Goal: Share content: Share content

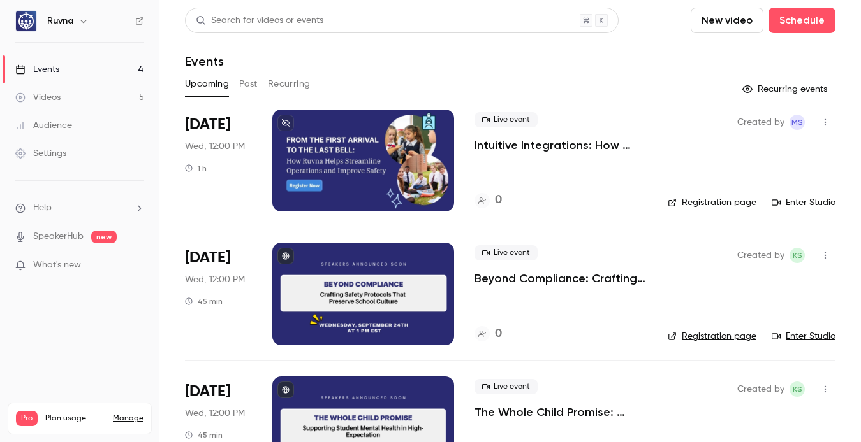
click at [98, 98] on link "Videos 5" at bounding box center [79, 98] width 159 height 28
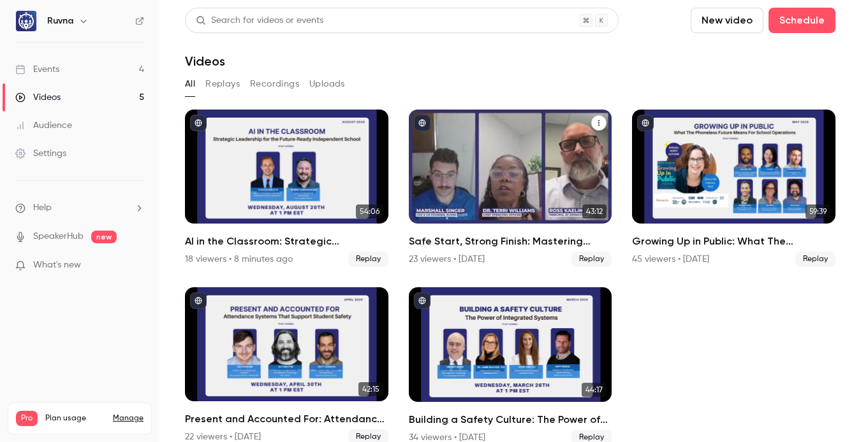
click at [451, 237] on h2 "Safe Start, Strong Finish: Mastering Campus Safety for the New School Year" at bounding box center [510, 241] width 203 height 15
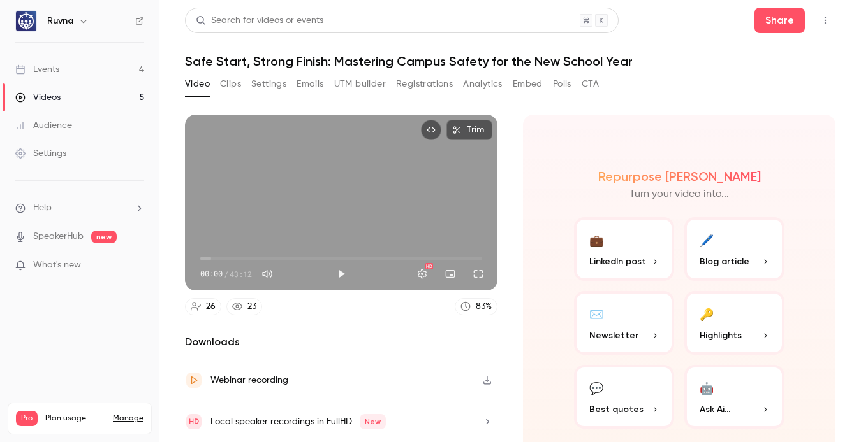
click at [69, 89] on link "Videos 5" at bounding box center [79, 98] width 159 height 28
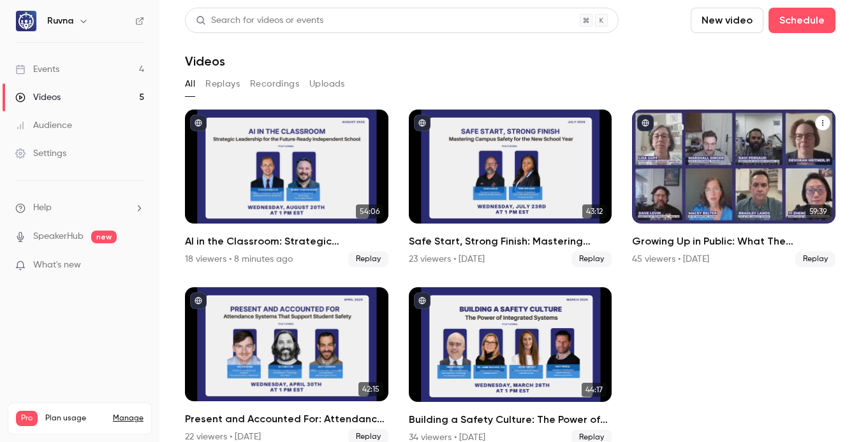
click at [699, 238] on h2 "Growing Up in Public: What The Phoneless Future Means For School Operations" at bounding box center [733, 241] width 203 height 15
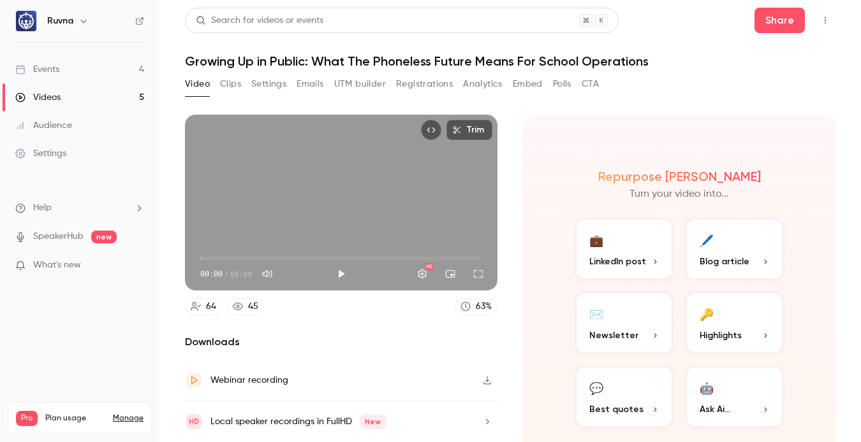
type input "*****"
click at [256, 259] on span "00:00" at bounding box center [341, 259] width 282 height 20
click at [274, 272] on button "Mute" at bounding box center [267, 274] width 26 height 26
type input "*"
click at [550, 143] on div "Repurpose Ai Turn your video into... 💼 LinkedIn post 🖊️ Blog article ✉️ Newslet…" at bounding box center [679, 299] width 312 height 369
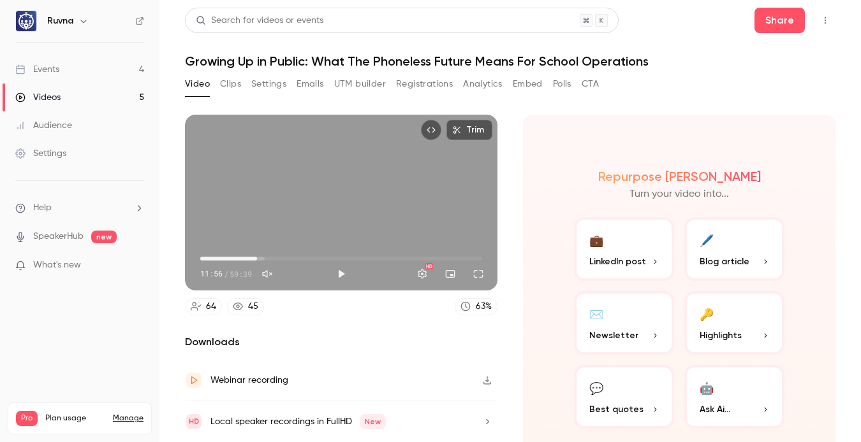
click at [197, 84] on button "Video" at bounding box center [197, 84] width 25 height 20
click at [87, 91] on link "Videos 5" at bounding box center [79, 98] width 159 height 28
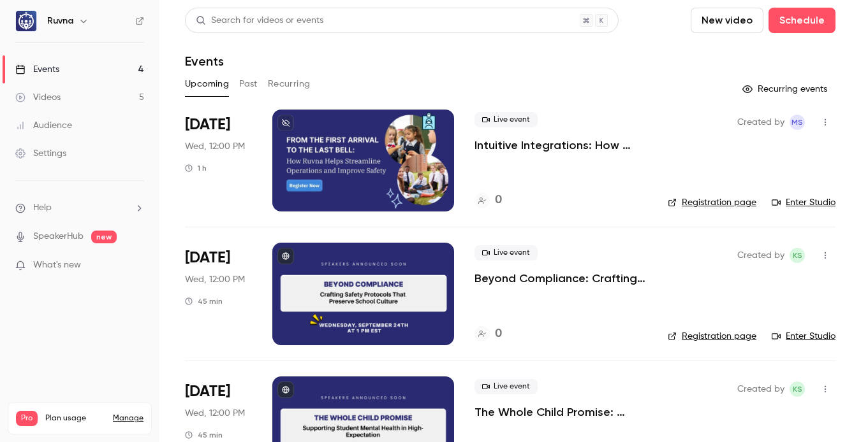
click at [506, 281] on p "Beyond Compliance: Crafting Safety Protocols That Preserve School Culture" at bounding box center [560, 278] width 173 height 15
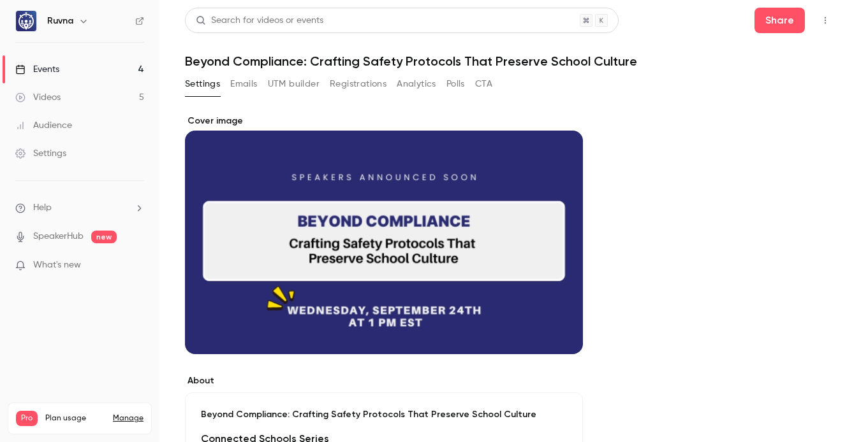
click at [358, 86] on button "Registrations" at bounding box center [358, 84] width 57 height 20
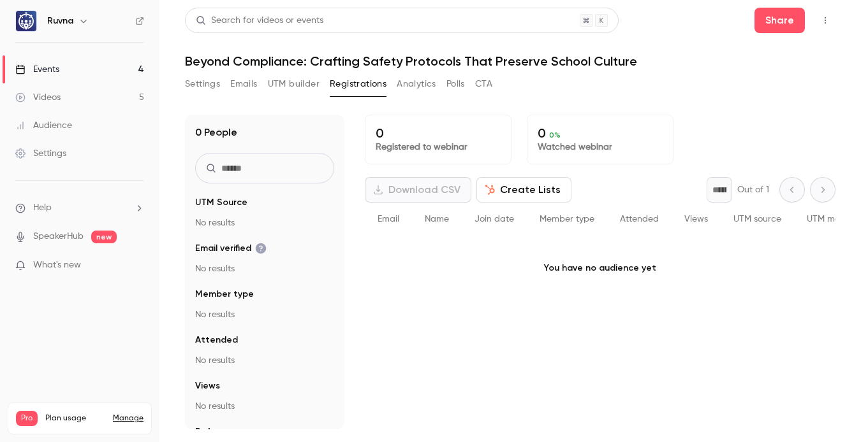
click at [278, 81] on button "UTM builder" at bounding box center [294, 84] width 52 height 20
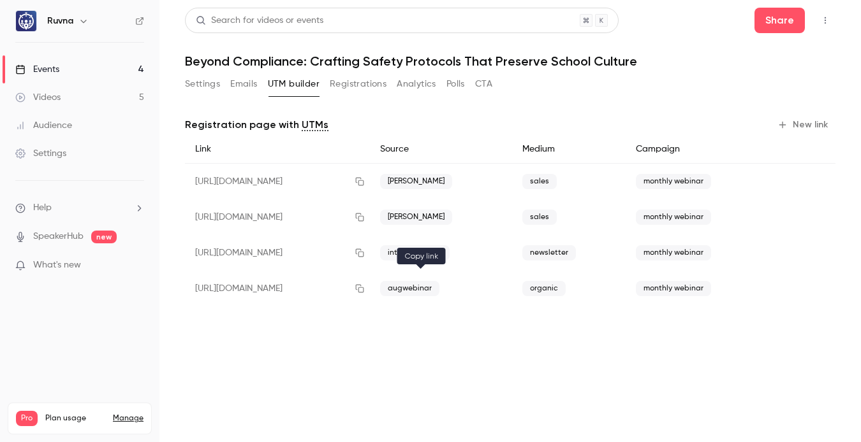
click at [364, 288] on icon "button" at bounding box center [360, 289] width 8 height 8
click at [78, 61] on link "Events 4" at bounding box center [79, 69] width 159 height 28
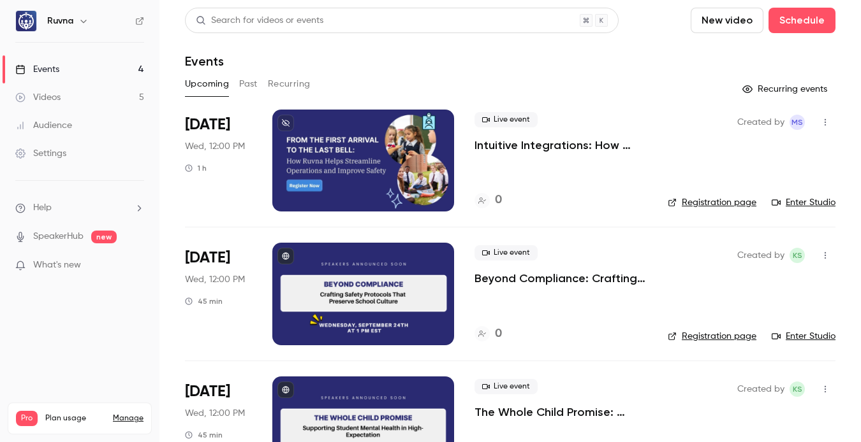
click at [77, 99] on link "Videos 5" at bounding box center [79, 98] width 159 height 28
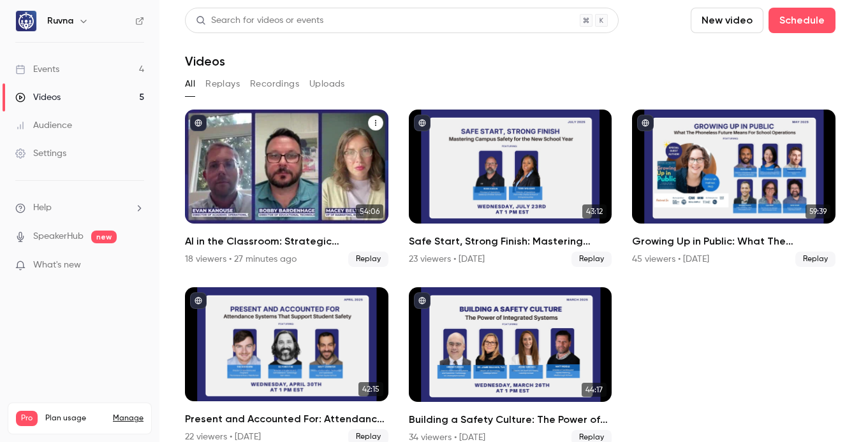
click at [293, 242] on h2 "AI in the Classroom: Strategic Leadership for the Future-Ready Independent Scho…" at bounding box center [286, 241] width 203 height 15
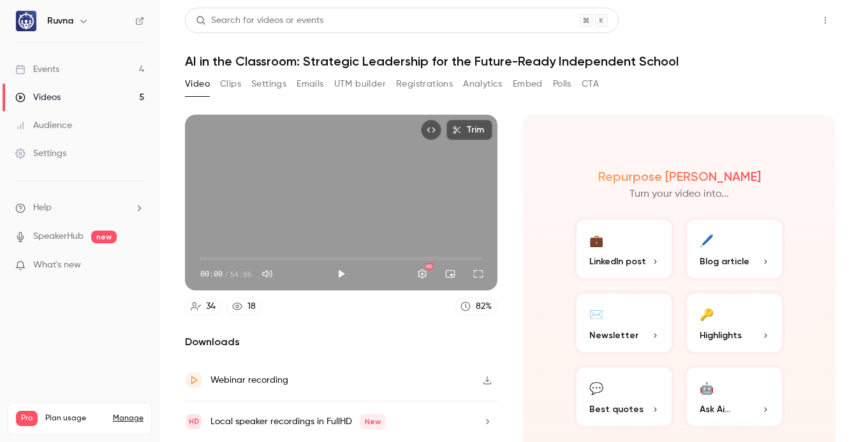
click at [770, 21] on button "Share" at bounding box center [779, 21] width 50 height 26
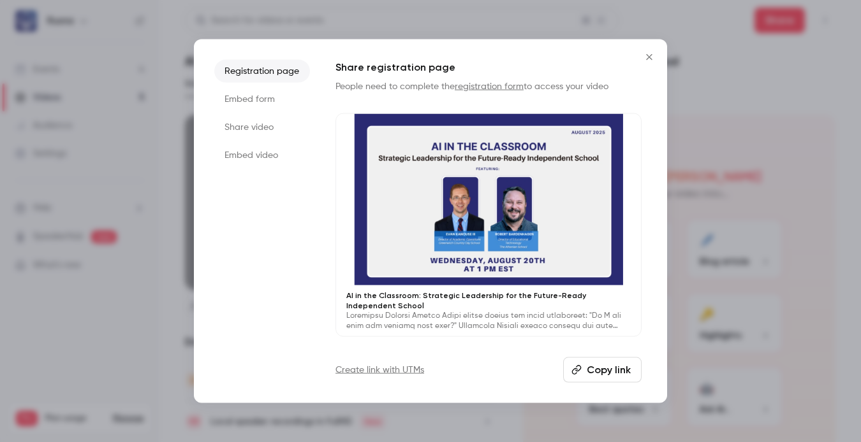
drag, startPoint x: 264, startPoint y: 126, endPoint x: 308, endPoint y: 142, distance: 47.0
click at [264, 126] on li "Share video" at bounding box center [262, 127] width 96 height 23
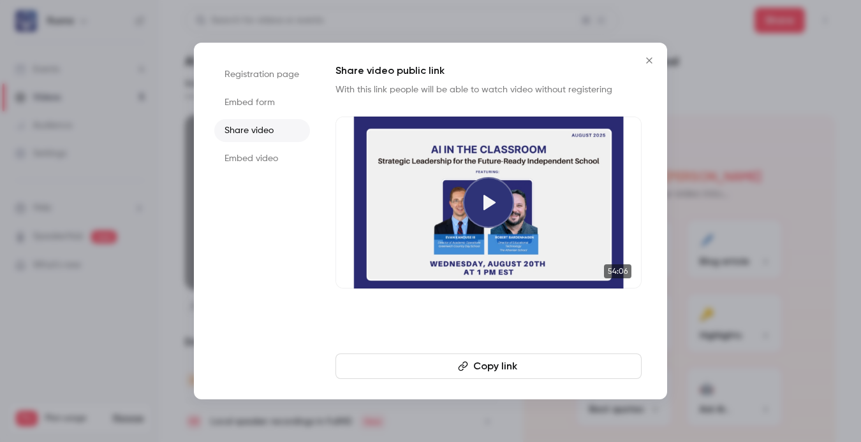
click at [567, 366] on button "Copy link" at bounding box center [488, 367] width 306 height 26
click at [267, 71] on li "Registration page" at bounding box center [262, 74] width 96 height 23
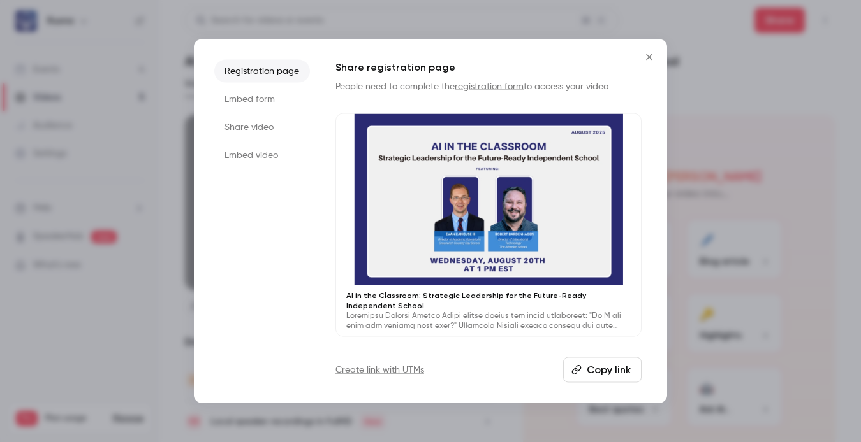
click at [648, 53] on icon "Close" at bounding box center [648, 57] width 15 height 10
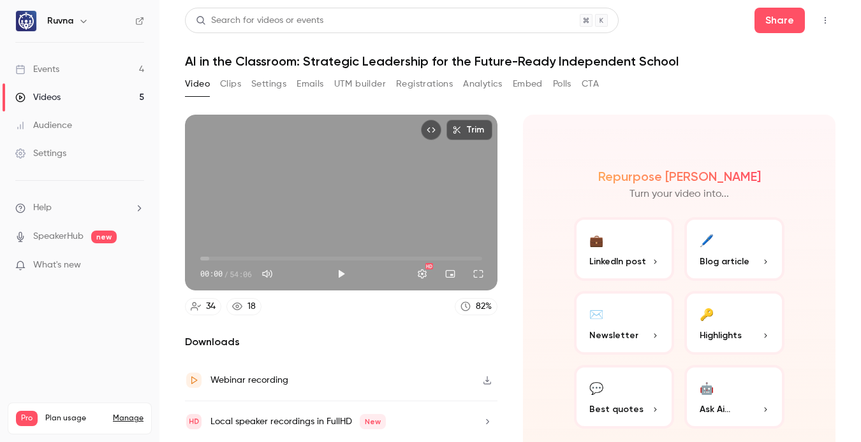
drag, startPoint x: 796, startPoint y: 24, endPoint x: 785, endPoint y: 25, distance: 10.9
click at [796, 24] on div "Share" at bounding box center [794, 21] width 81 height 26
click at [784, 24] on button "Share" at bounding box center [779, 21] width 50 height 26
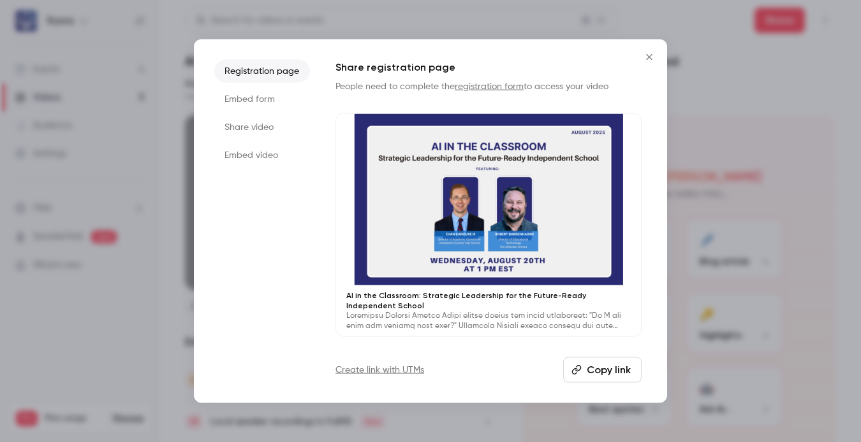
click at [617, 363] on button "Copy link" at bounding box center [602, 370] width 78 height 26
drag, startPoint x: 657, startPoint y: 59, endPoint x: 650, endPoint y: 57, distance: 7.3
click at [656, 59] on icon "Close" at bounding box center [648, 57] width 15 height 10
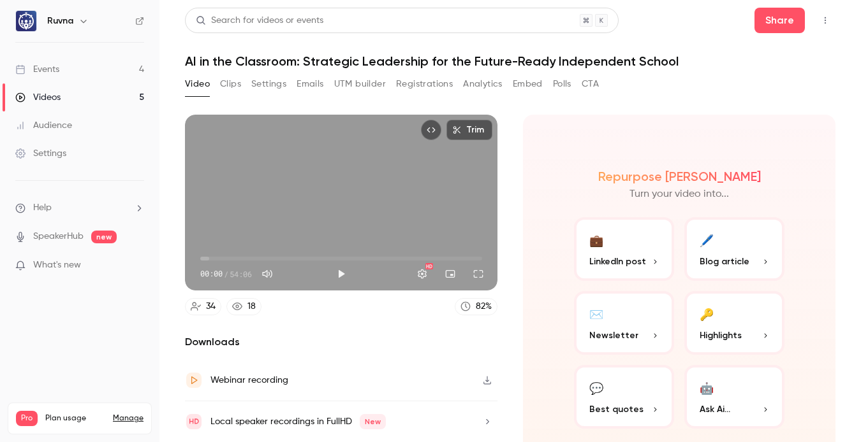
click at [228, 82] on button "Clips" at bounding box center [230, 84] width 21 height 20
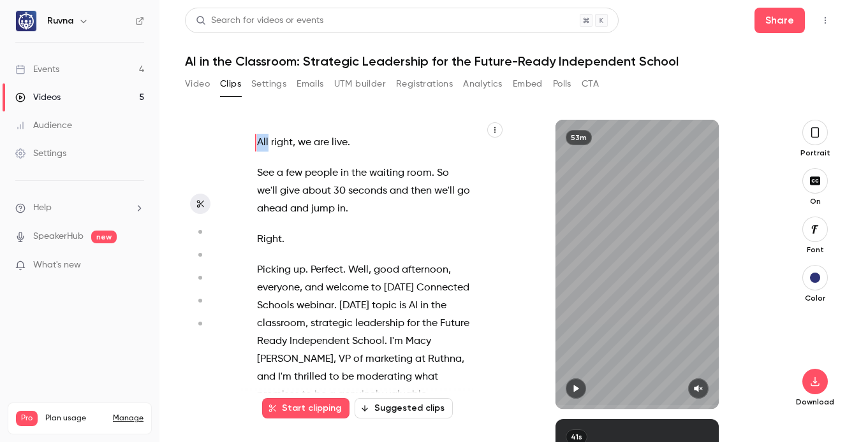
drag, startPoint x: 256, startPoint y: 143, endPoint x: 249, endPoint y: 142, distance: 7.1
click at [249, 142] on div "All right , we are live . See a few people in the waiting room . So we'll give …" at bounding box center [370, 271] width 258 height 277
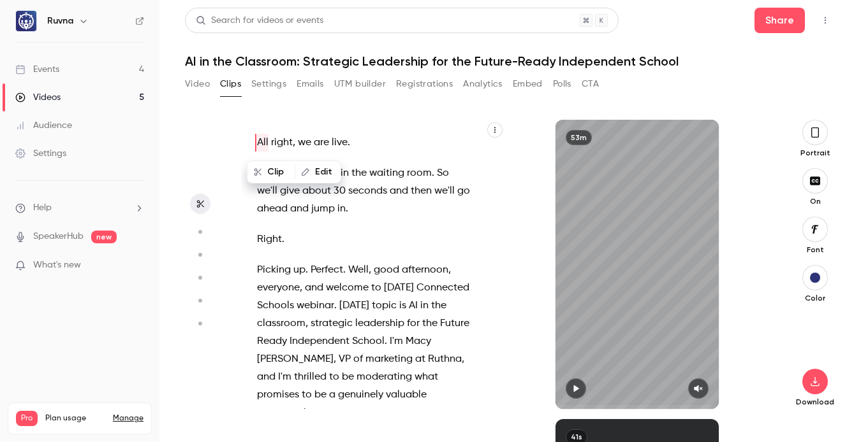
click at [257, 143] on span "All" at bounding box center [262, 143] width 11 height 18
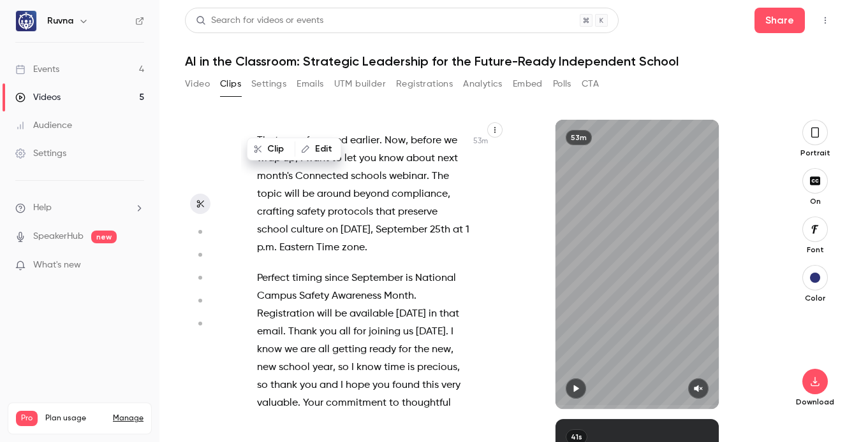
scroll to position [24694, 0]
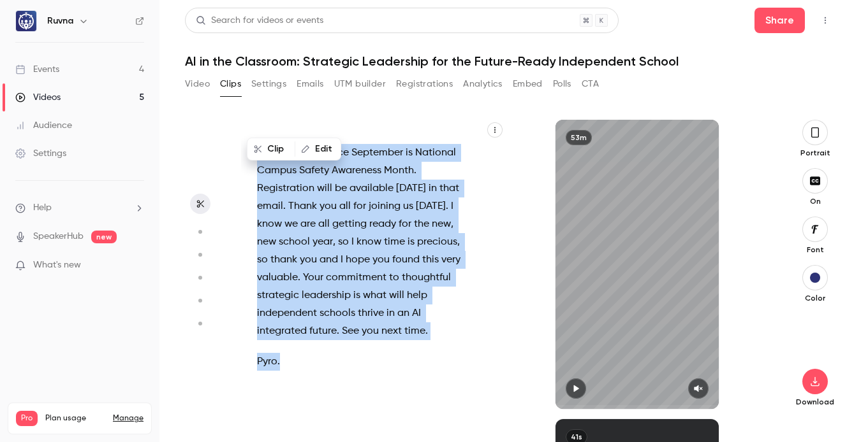
drag, startPoint x: 258, startPoint y: 142, endPoint x: 298, endPoint y: 373, distance: 234.3
click at [298, 373] on div "All right , we are live . See a few people in the waiting room . So we'll give …" at bounding box center [370, 271] width 258 height 277
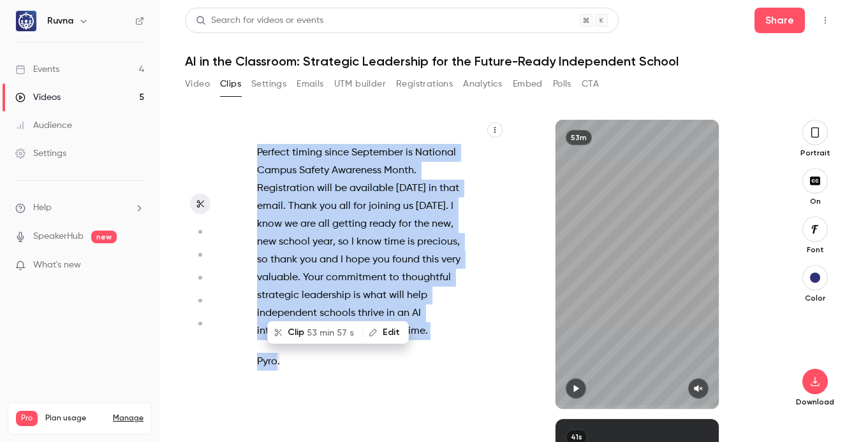
click at [429, 85] on button "Registrations" at bounding box center [424, 84] width 57 height 20
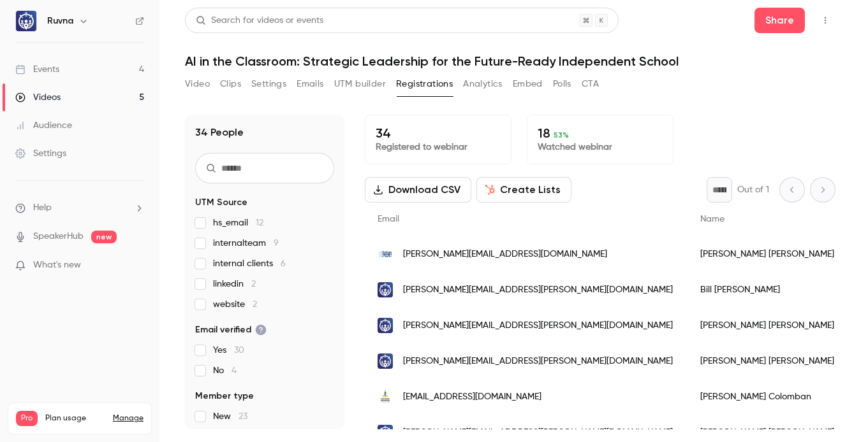
click at [518, 186] on button "Create Lists" at bounding box center [523, 190] width 95 height 26
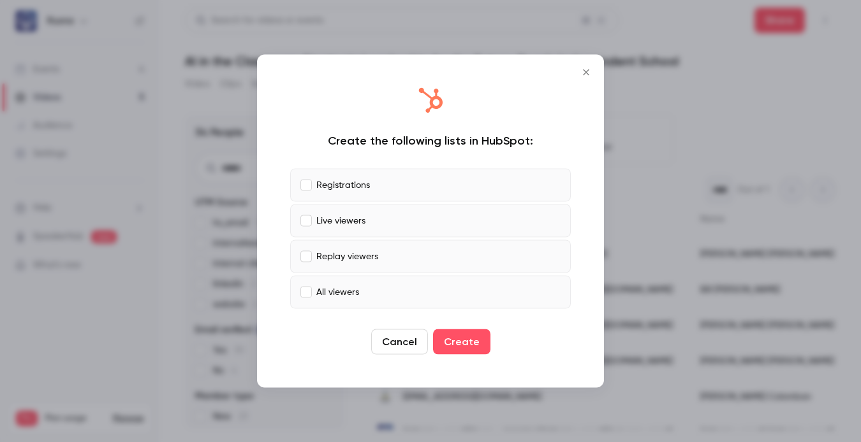
click at [433, 220] on label "Live viewers" at bounding box center [430, 221] width 281 height 33
click at [424, 255] on label "Replay viewers" at bounding box center [430, 256] width 281 height 33
click at [417, 300] on label "All viewers" at bounding box center [430, 292] width 281 height 33
click at [583, 69] on icon "Close" at bounding box center [585, 73] width 15 height 10
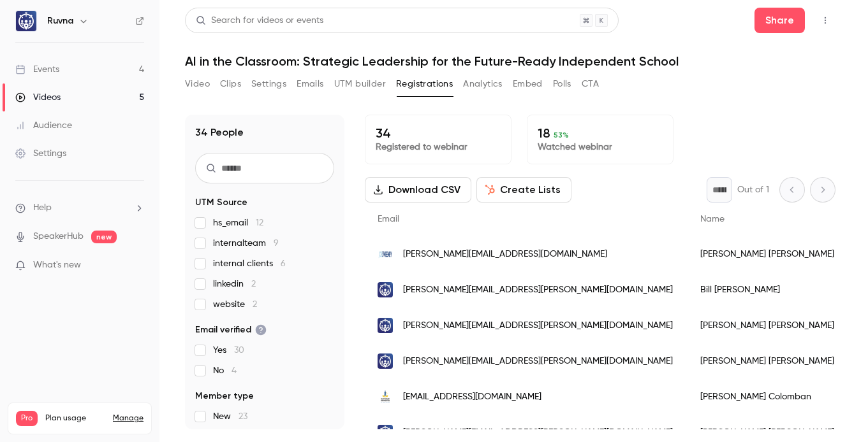
click at [526, 194] on button "Create Lists" at bounding box center [523, 190] width 95 height 26
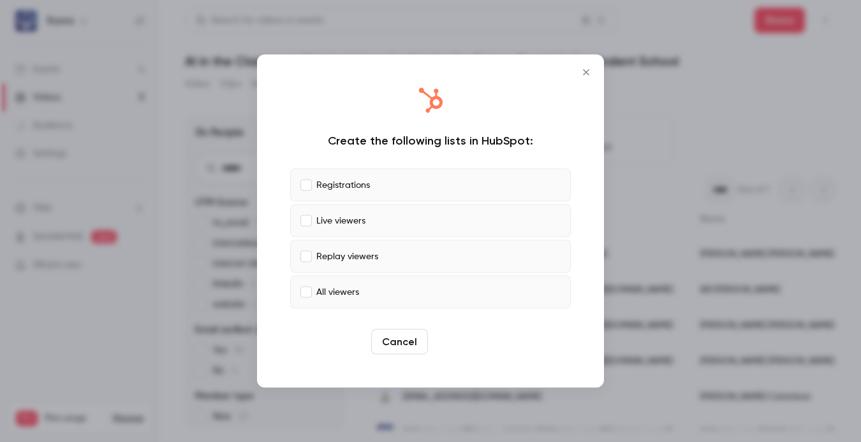
click at [467, 351] on button "Create" at bounding box center [461, 343] width 57 height 26
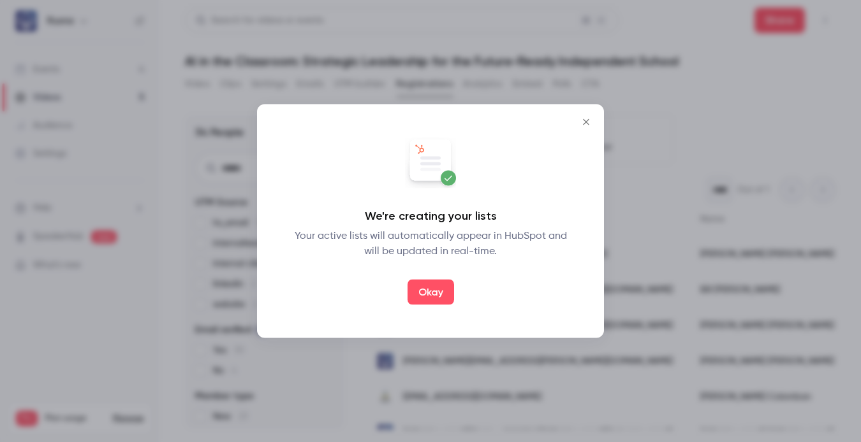
click at [432, 293] on button "Okay" at bounding box center [430, 293] width 47 height 26
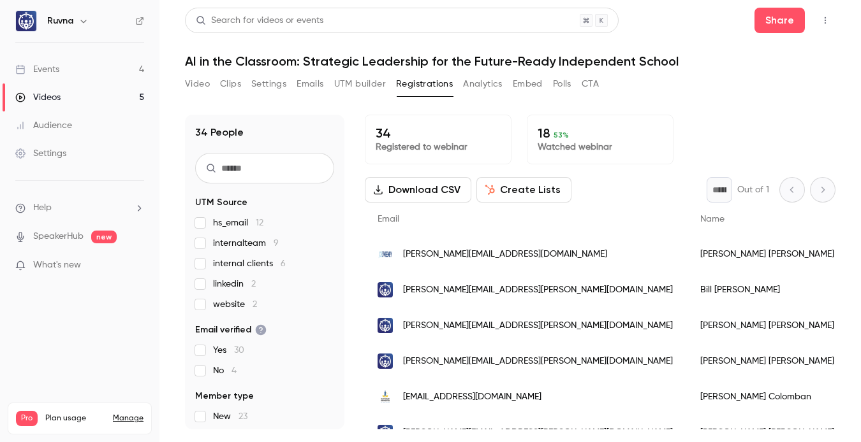
click at [553, 77] on button "Polls" at bounding box center [562, 84] width 18 height 20
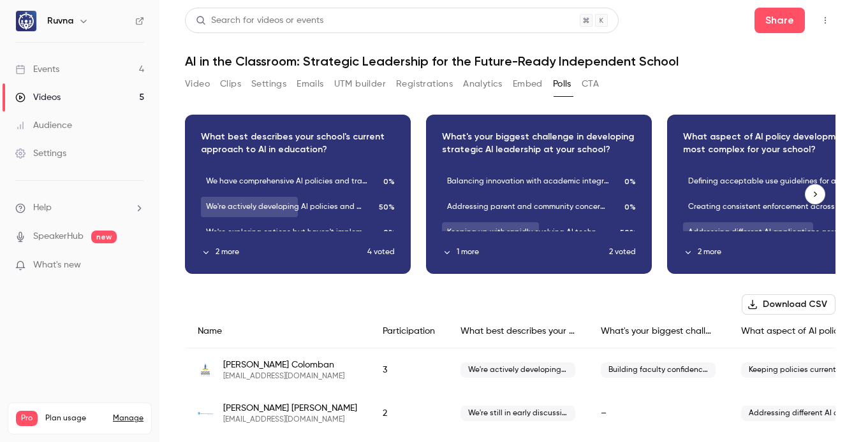
click at [233, 256] on button "2 more" at bounding box center [284, 252] width 166 height 11
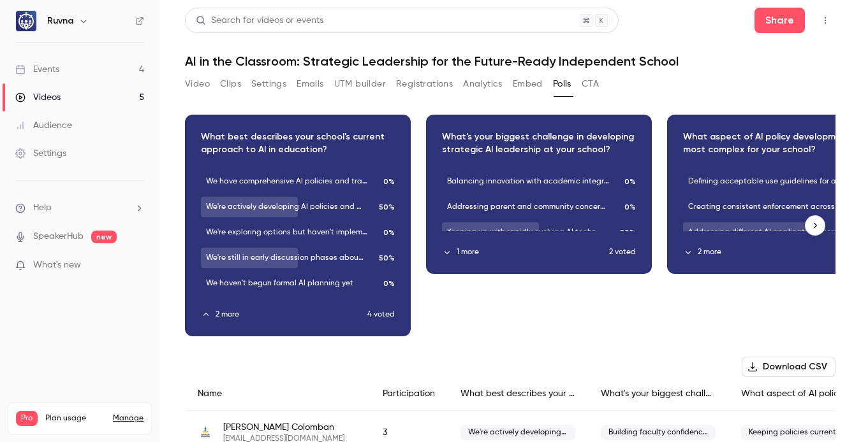
click at [535, 267] on div "Download image" at bounding box center [539, 194] width 224 height 158
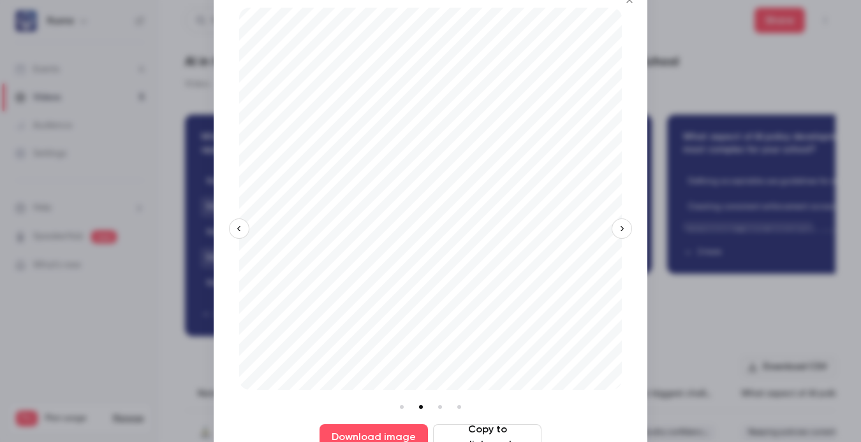
click at [731, 298] on div at bounding box center [430, 221] width 861 height 442
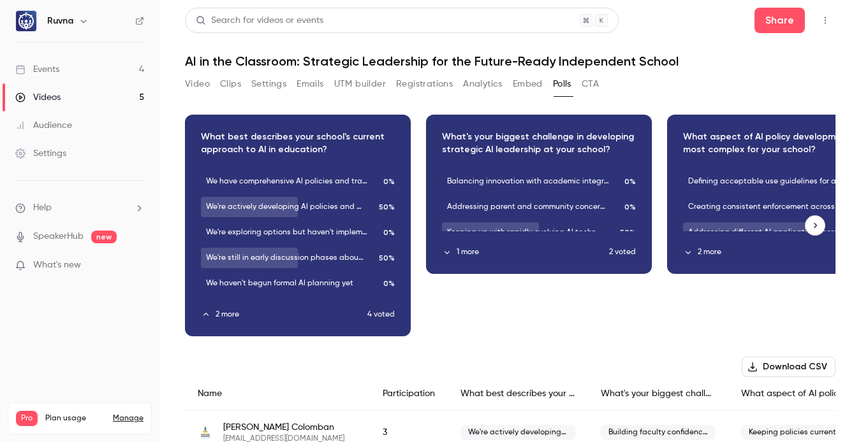
click at [805, 231] on button "button" at bounding box center [815, 225] width 20 height 20
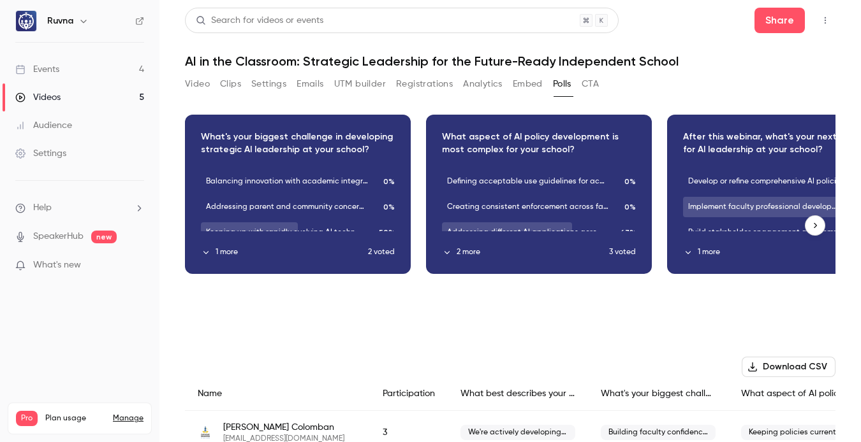
scroll to position [0, 241]
click at [544, 253] on button "2 more" at bounding box center [525, 252] width 167 height 11
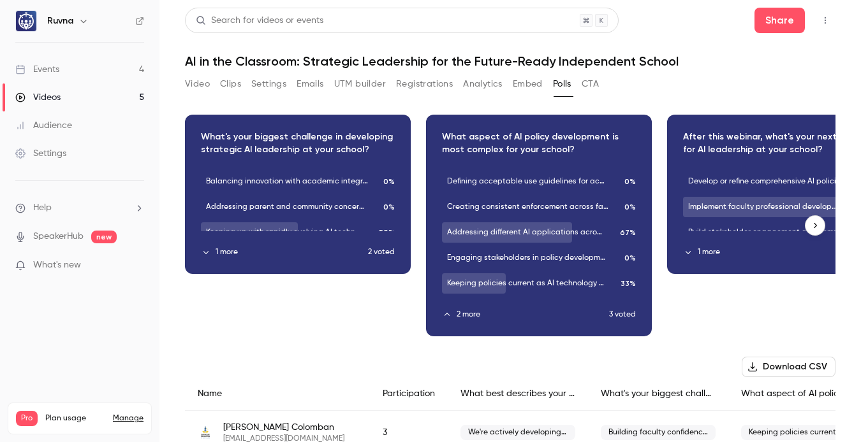
click at [810, 224] on icon "button" at bounding box center [814, 225] width 9 height 9
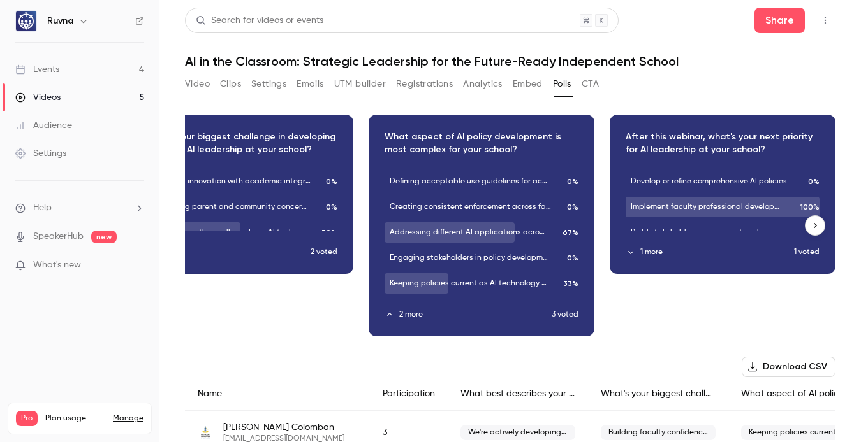
click at [648, 259] on div "Download image" at bounding box center [722, 194] width 224 height 158
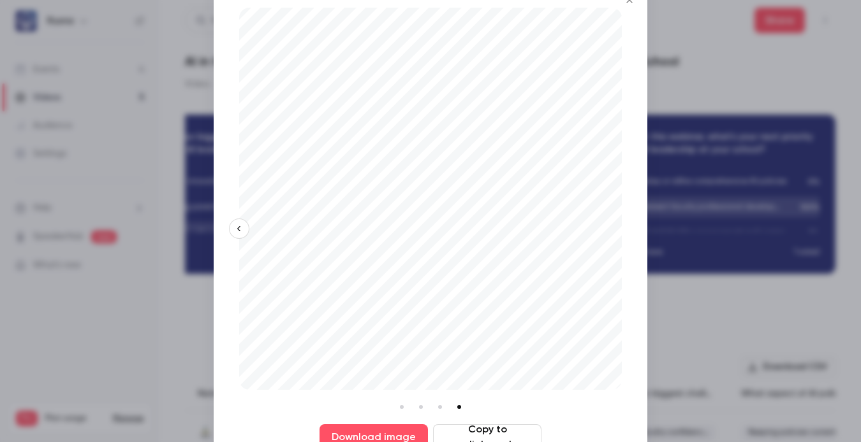
click at [717, 310] on div at bounding box center [430, 221] width 861 height 442
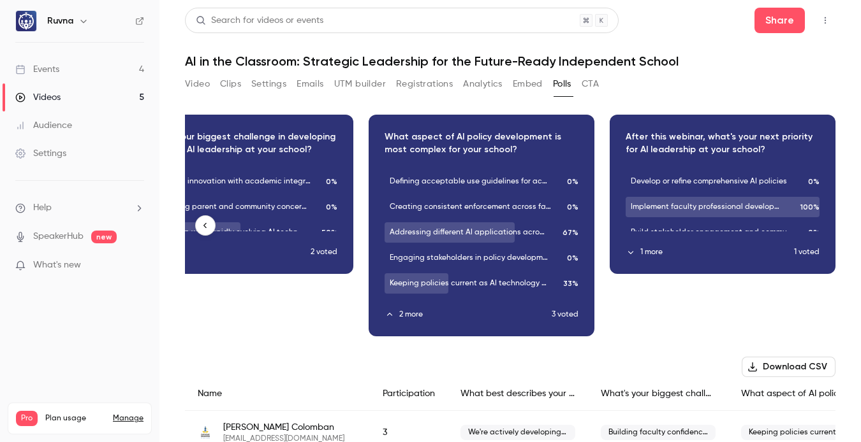
click at [209, 230] on button "button" at bounding box center [205, 225] width 20 height 20
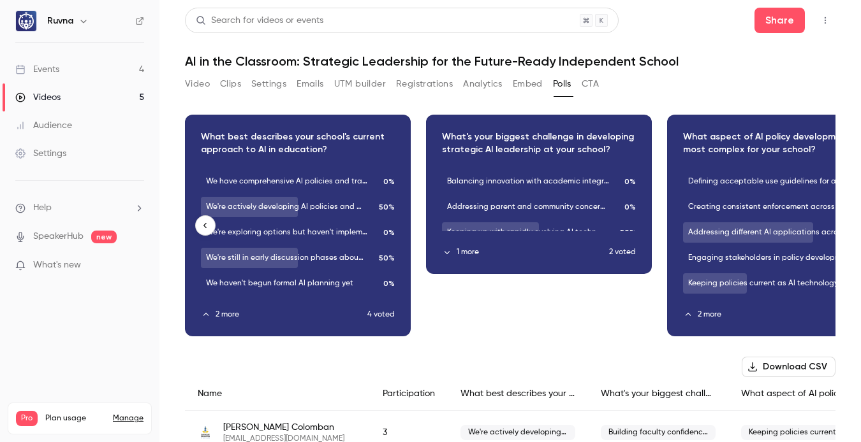
scroll to position [0, 0]
click at [209, 230] on button "button" at bounding box center [205, 225] width 20 height 20
click at [204, 224] on icon "button" at bounding box center [205, 225] width 9 height 9
drag, startPoint x: 205, startPoint y: 223, endPoint x: 281, endPoint y: 266, distance: 86.5
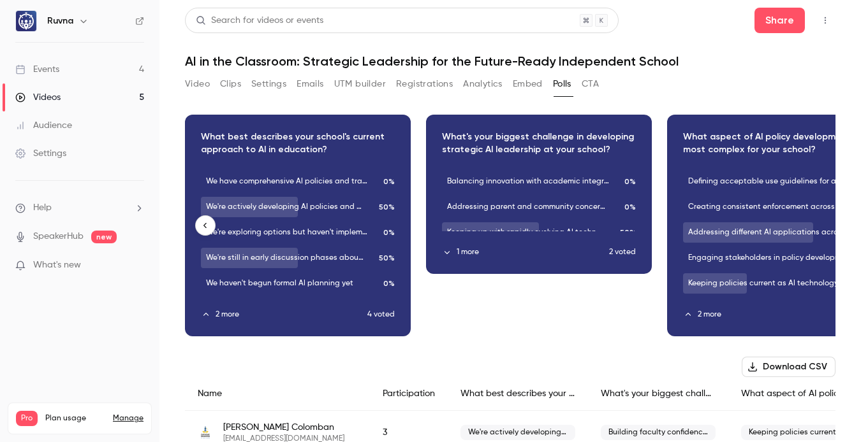
click at [205, 224] on icon "button" at bounding box center [204, 225] width 3 height 5
click at [467, 253] on button "1 more" at bounding box center [525, 252] width 167 height 11
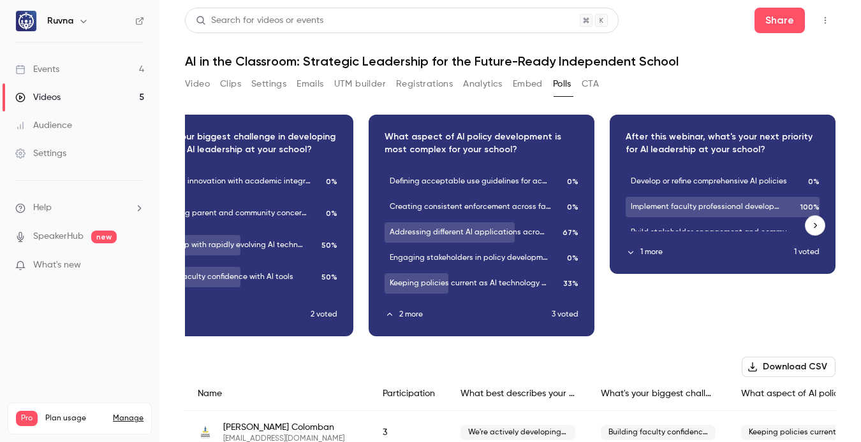
scroll to position [0, 308]
click at [643, 256] on button "1 more" at bounding box center [709, 252] width 168 height 11
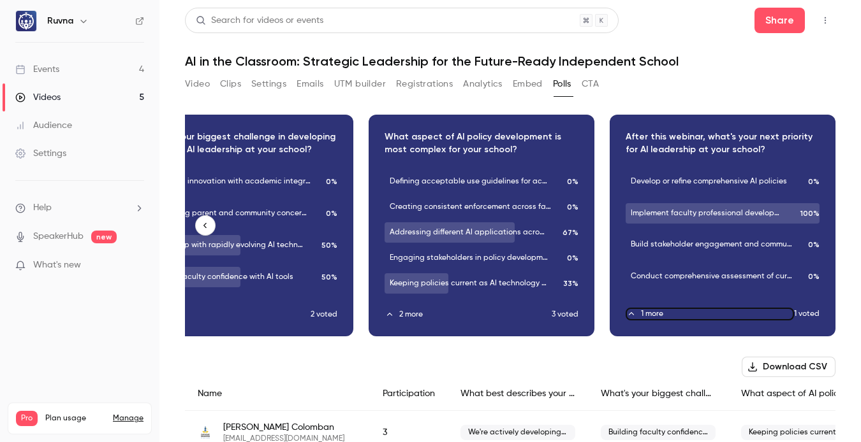
click at [212, 230] on button "button" at bounding box center [205, 225] width 20 height 20
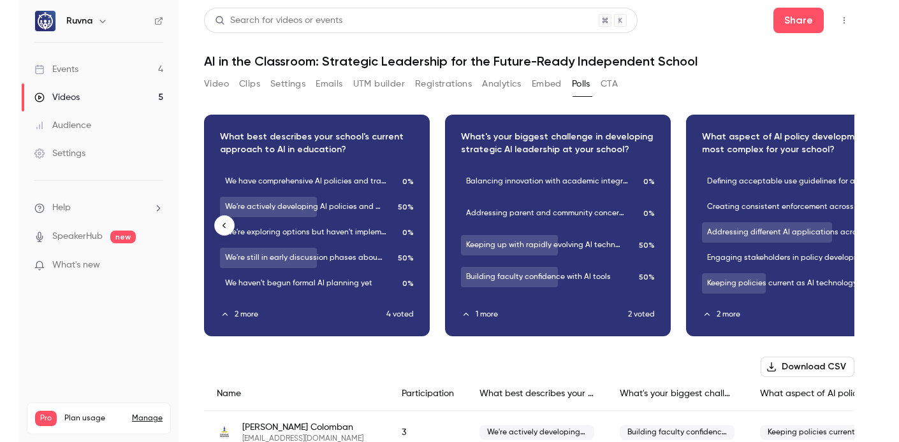
scroll to position [0, 0]
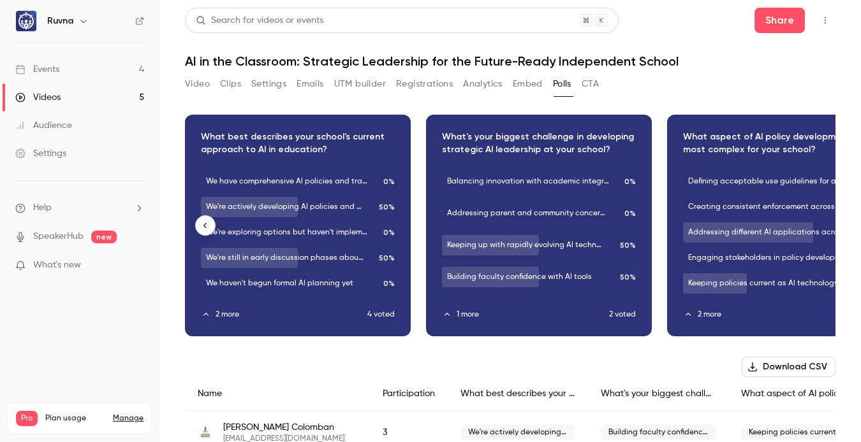
click at [210, 227] on button "button" at bounding box center [205, 225] width 20 height 20
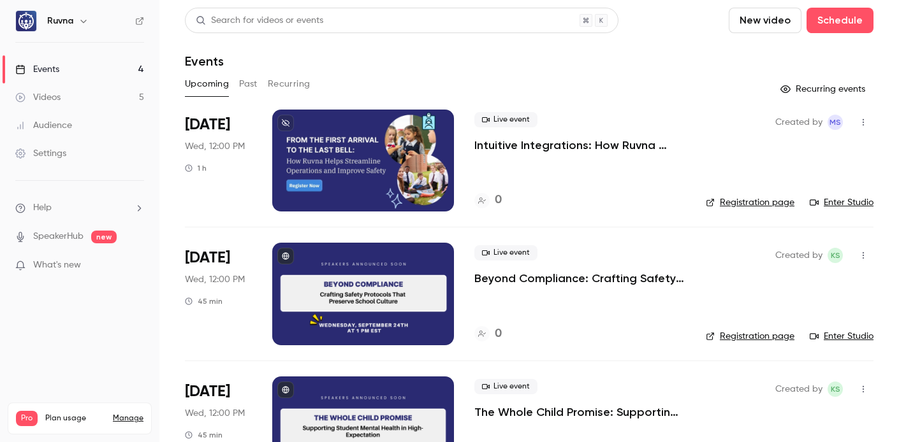
click at [80, 87] on link "Videos 5" at bounding box center [79, 98] width 159 height 28
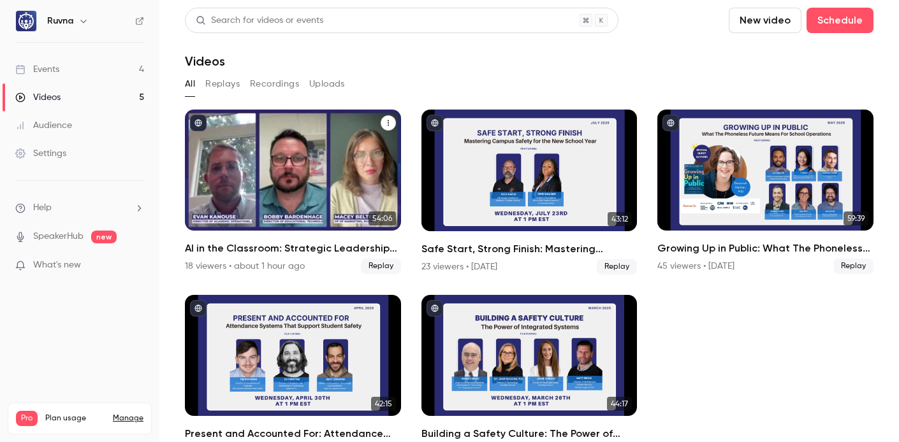
click at [291, 247] on h2 "AI in the Classroom: Strategic Leadership for the Future-Ready Independent Scho…" at bounding box center [293, 248] width 216 height 15
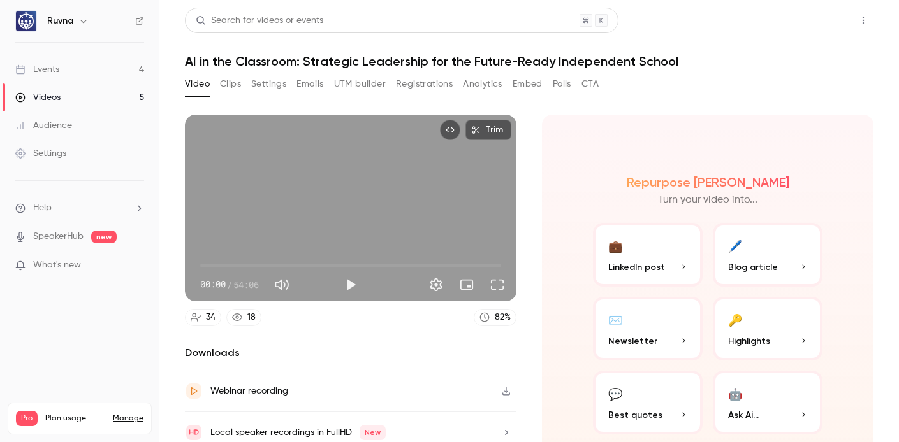
click at [799, 15] on button "Share" at bounding box center [817, 21] width 50 height 26
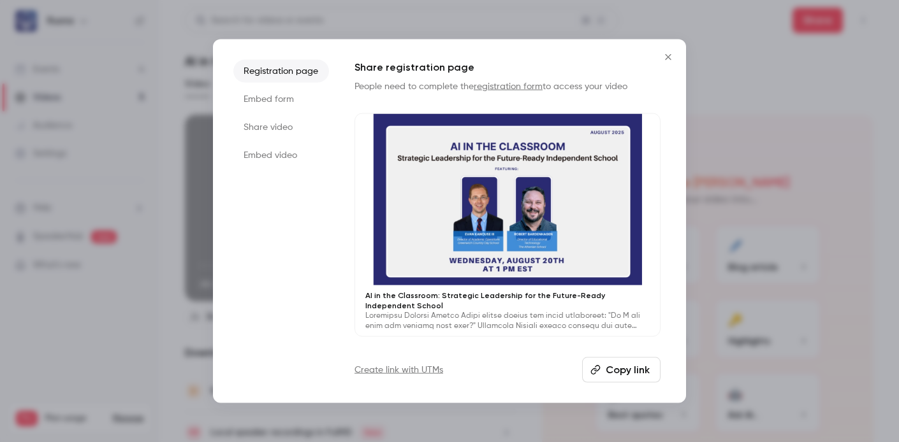
click at [634, 372] on button "Copy link" at bounding box center [621, 370] width 78 height 26
click at [627, 372] on button "Copy link" at bounding box center [621, 370] width 78 height 26
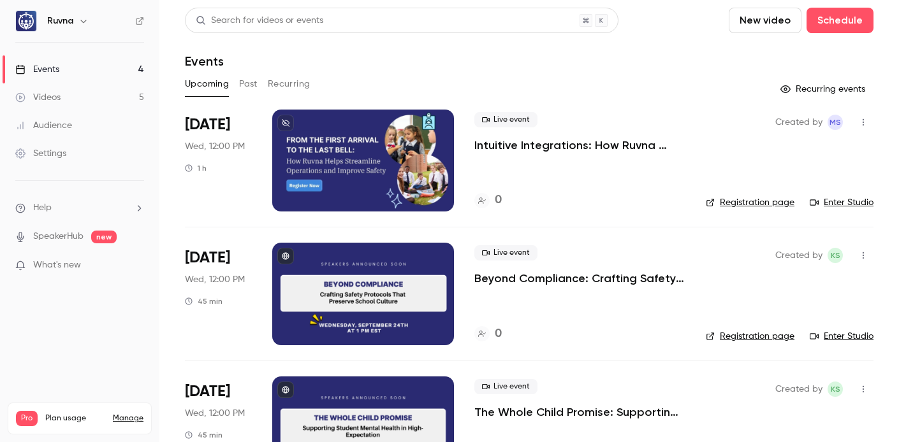
click at [93, 94] on link "Videos 5" at bounding box center [79, 98] width 159 height 28
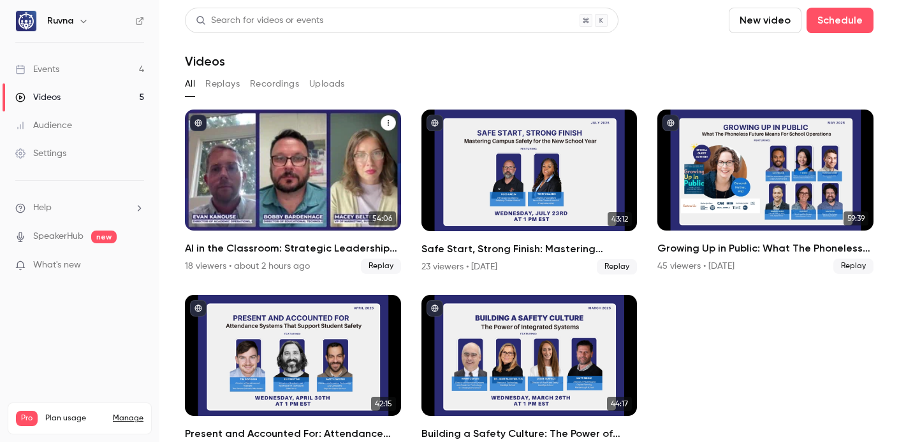
click at [316, 248] on h2 "AI in the Classroom: Strategic Leadership for the Future-Ready Independent Scho…" at bounding box center [293, 248] width 216 height 15
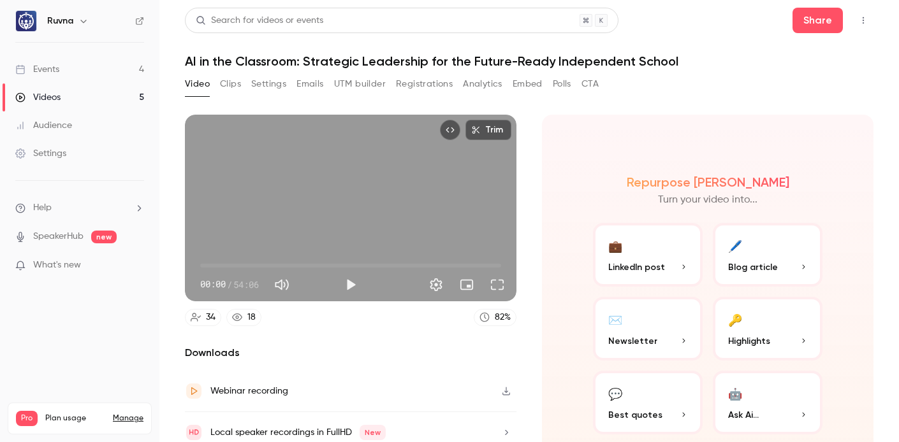
click at [423, 81] on button "Registrations" at bounding box center [424, 84] width 57 height 20
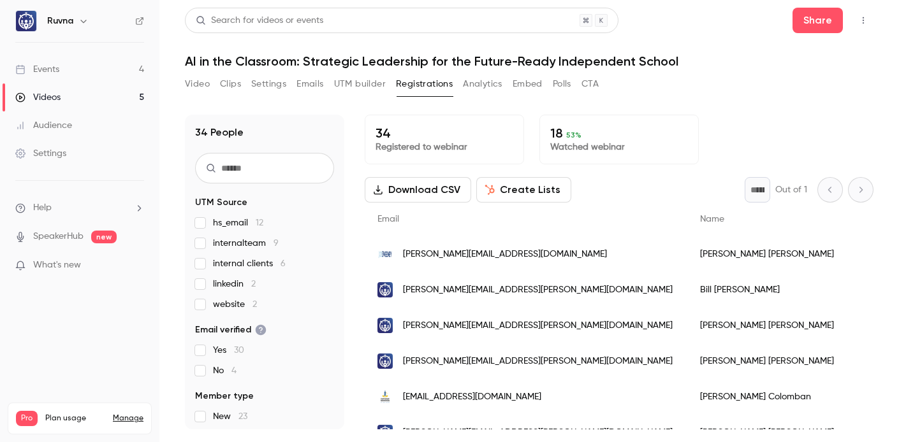
click at [362, 87] on button "UTM builder" at bounding box center [360, 84] width 52 height 20
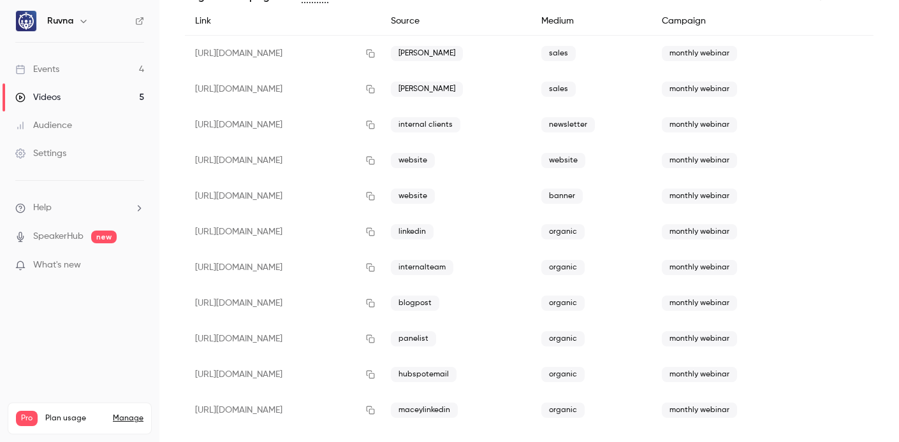
scroll to position [135, 0]
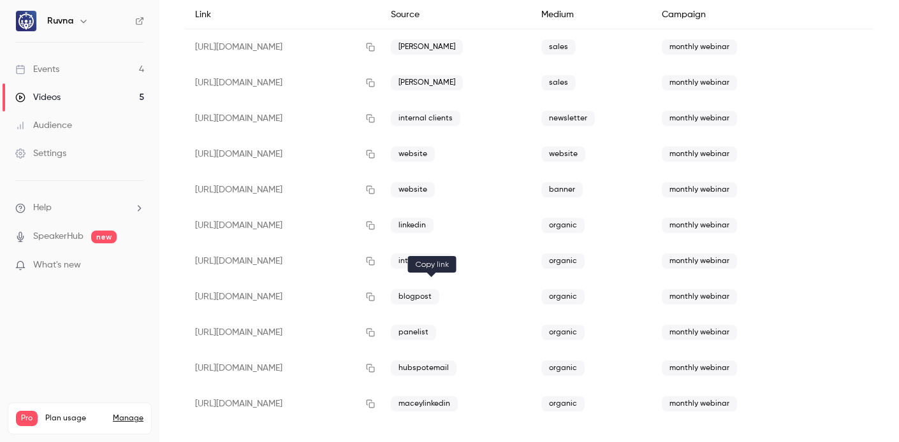
click at [376, 300] on icon "button" at bounding box center [370, 297] width 10 height 9
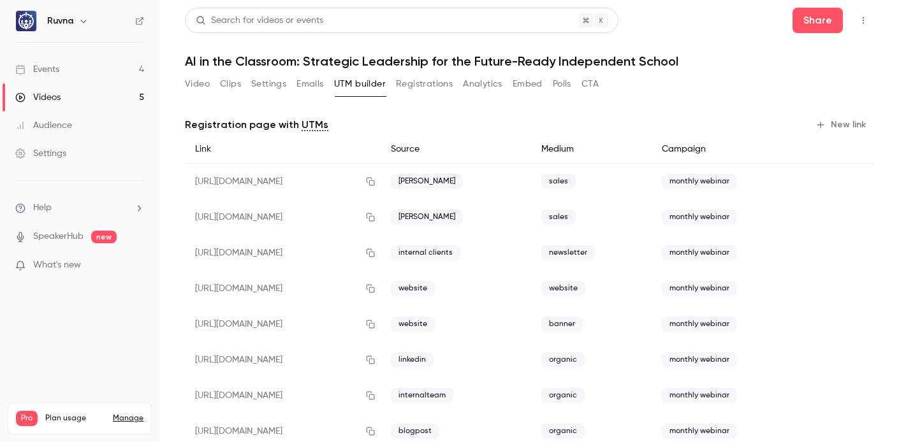
scroll to position [86, 0]
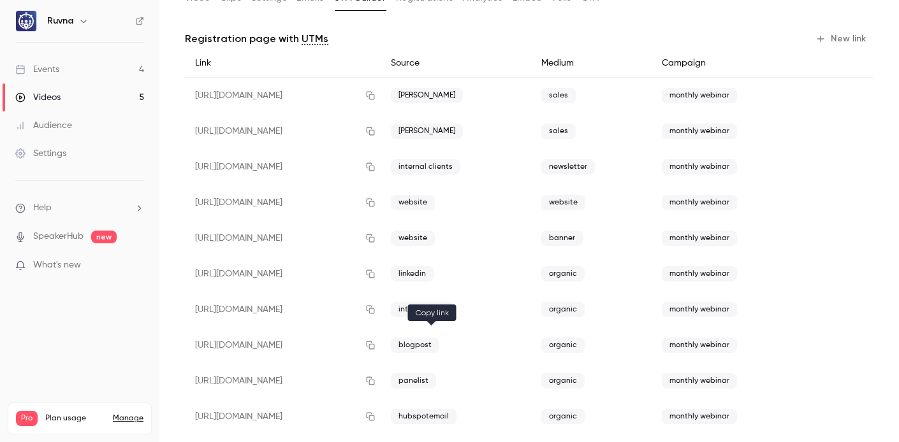
click at [376, 347] on icon "button" at bounding box center [370, 345] width 10 height 9
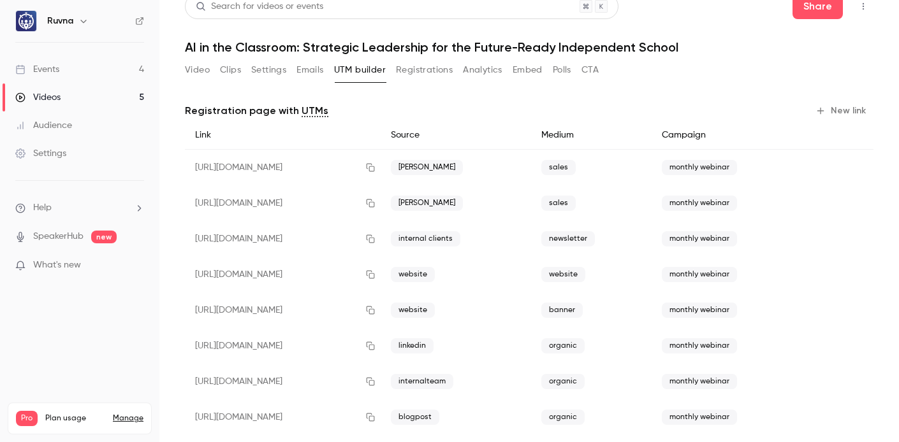
scroll to position [6, 0]
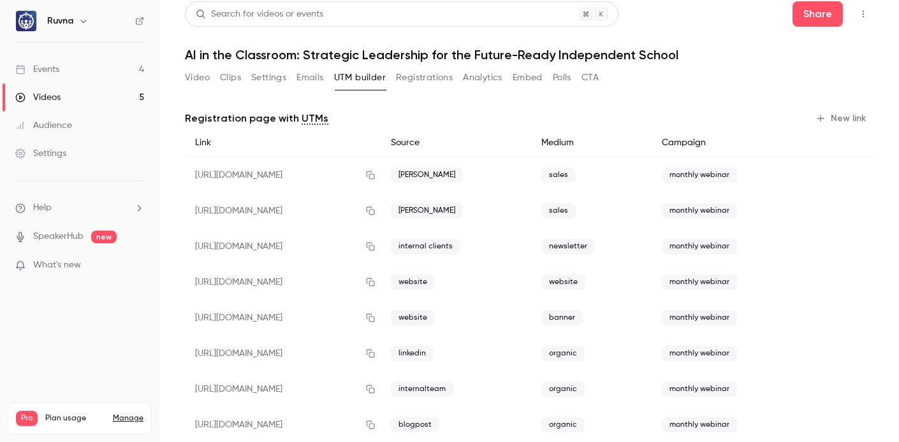
click at [847, 115] on button "New link" at bounding box center [841, 118] width 63 height 20
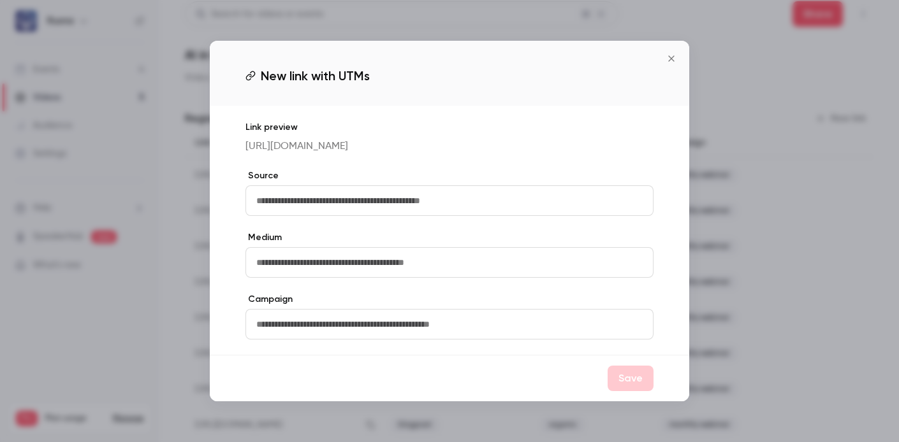
click at [490, 209] on input "text" at bounding box center [449, 201] width 408 height 31
type input "*********"
click at [418, 274] on input "text" at bounding box center [449, 262] width 408 height 31
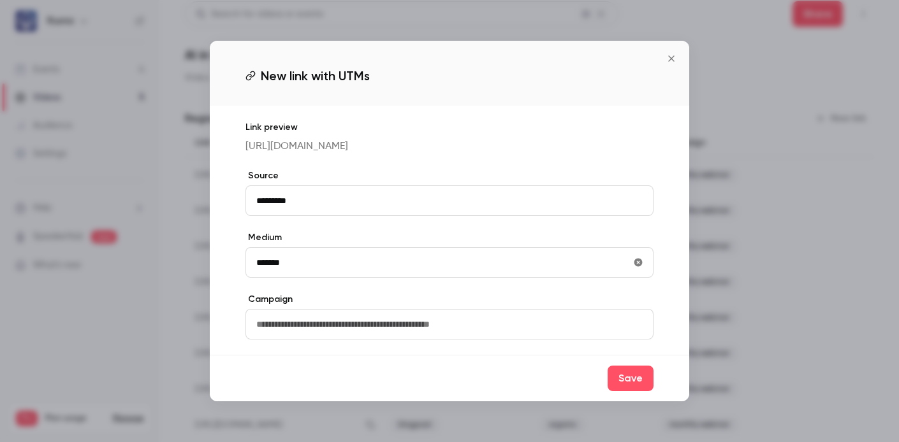
type input "*******"
click at [434, 335] on input "text" at bounding box center [449, 324] width 408 height 31
type input "**********"
click at [622, 391] on button "Save" at bounding box center [631, 379] width 46 height 26
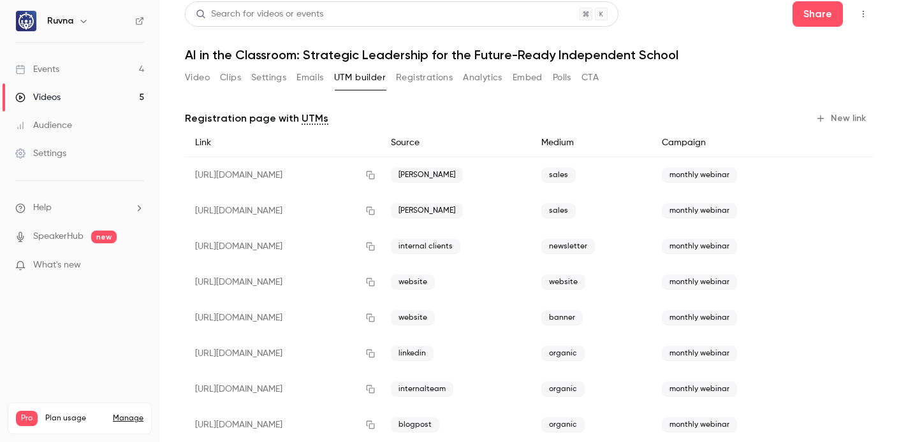
click at [828, 116] on button "New link" at bounding box center [841, 118] width 63 height 20
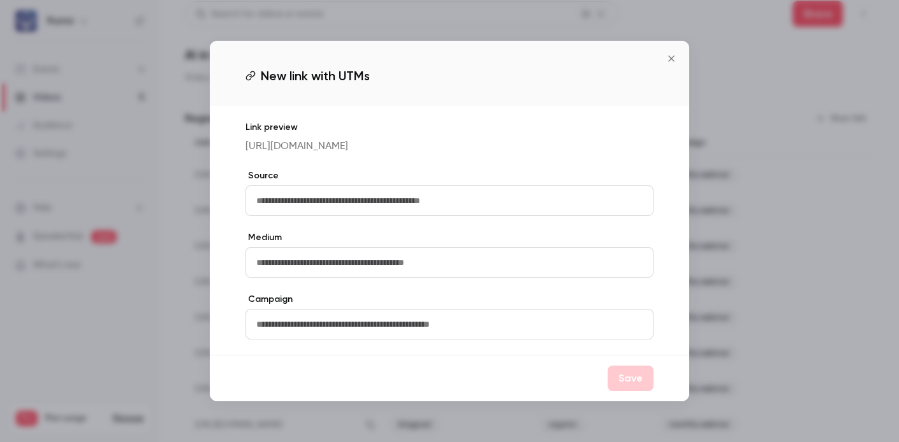
click at [475, 200] on input "text" at bounding box center [449, 201] width 408 height 31
type input "*********"
click at [451, 264] on input "text" at bounding box center [449, 262] width 408 height 31
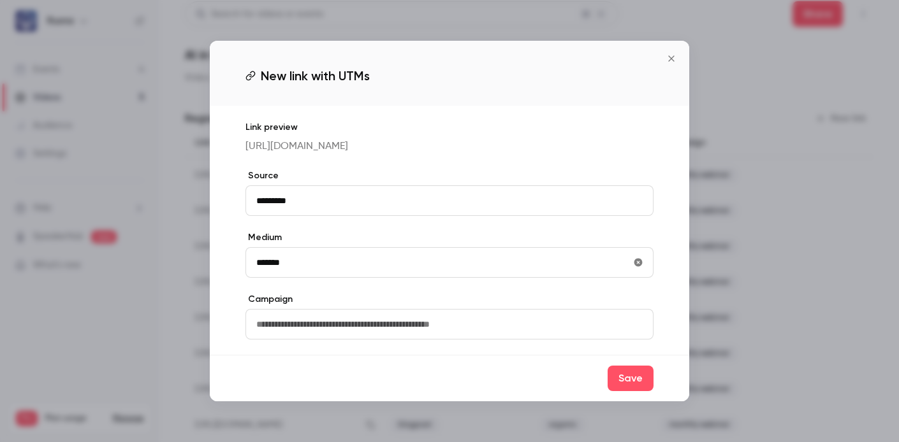
type input "*******"
click at [449, 333] on input "text" at bounding box center [449, 324] width 408 height 31
type input "**********"
click at [624, 388] on button "Save" at bounding box center [631, 379] width 46 height 26
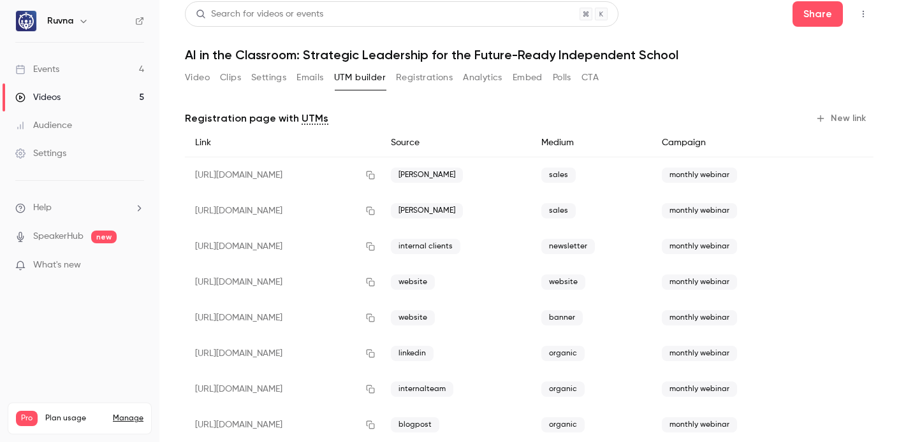
scroll to position [206, 0]
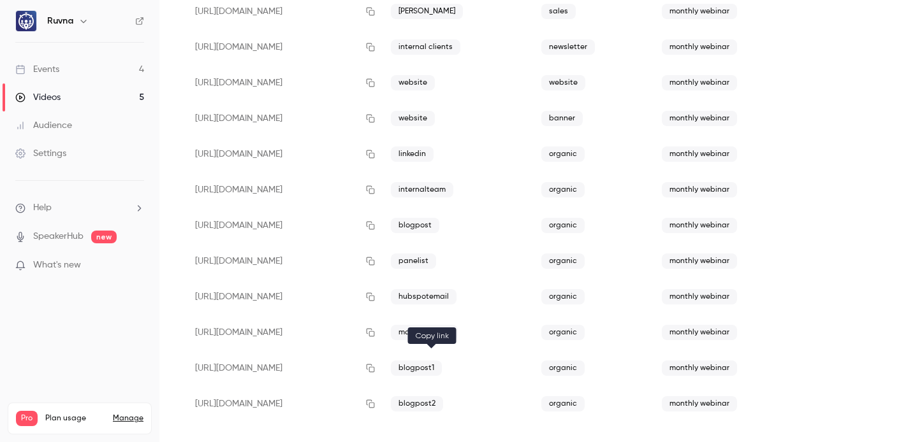
click at [376, 369] on icon "button" at bounding box center [370, 368] width 10 height 9
click at [848, 226] on button "button" at bounding box center [853, 225] width 20 height 20
click at [376, 369] on icon "button" at bounding box center [370, 368] width 10 height 9
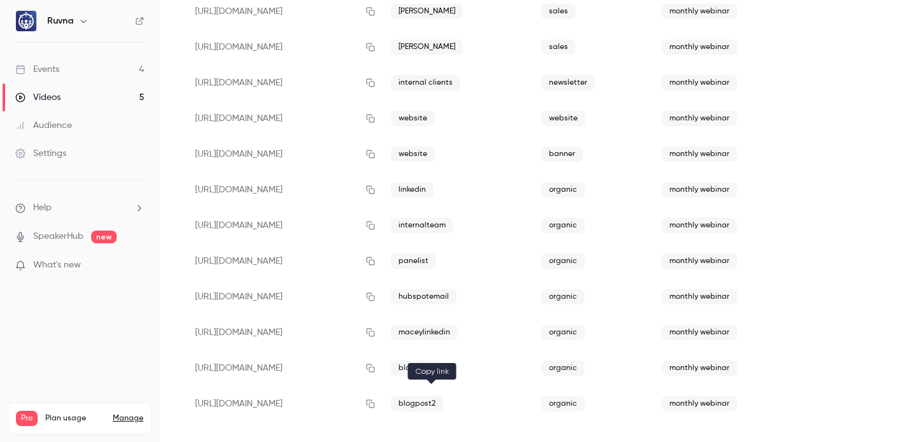
click at [376, 407] on icon "button" at bounding box center [370, 404] width 10 height 9
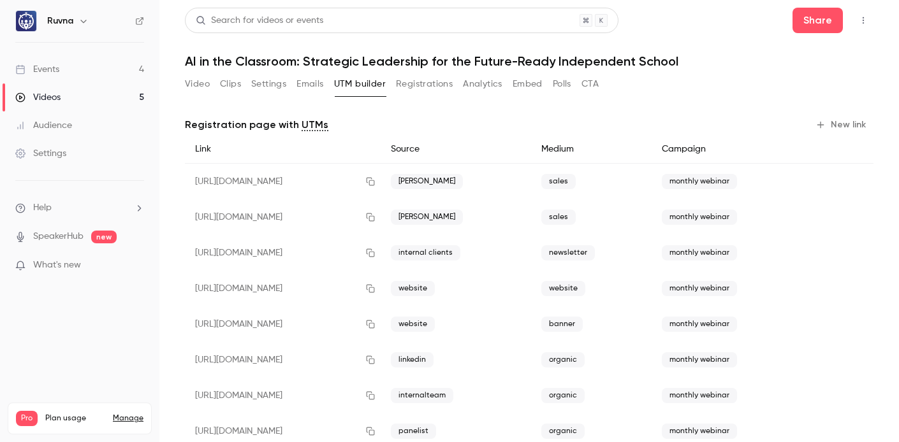
click at [207, 85] on button "Video" at bounding box center [197, 84] width 25 height 20
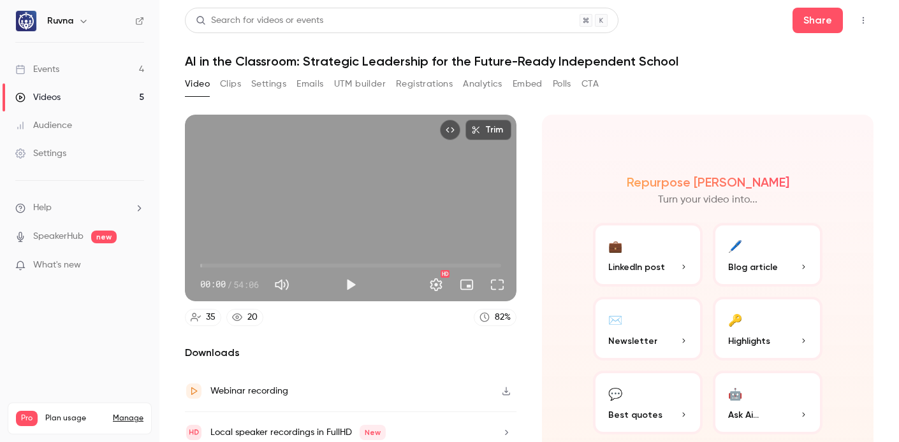
click at [657, 397] on button "💬 Best quotes" at bounding box center [648, 403] width 110 height 64
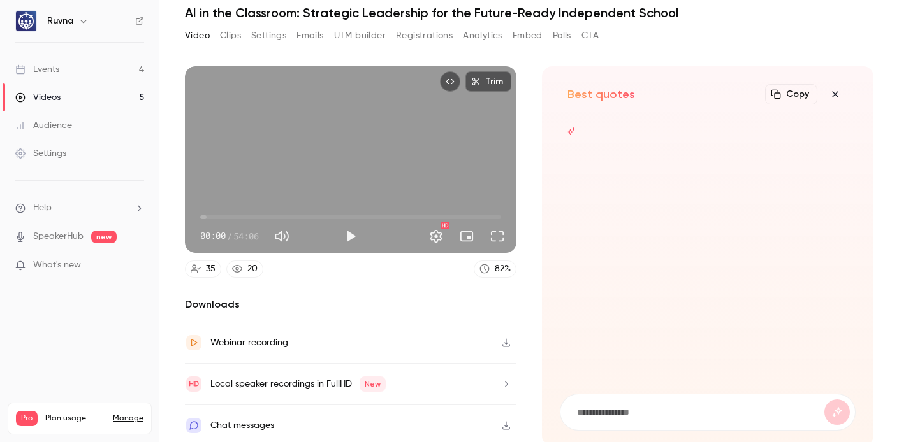
scroll to position [49, 0]
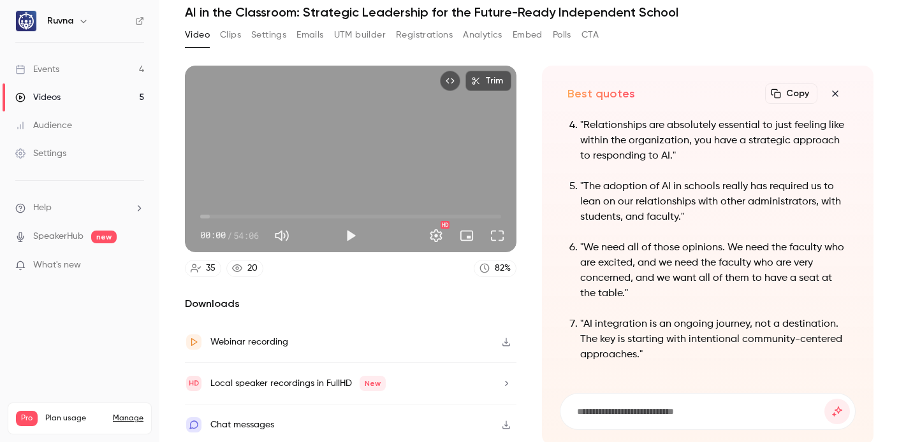
click at [585, 407] on input at bounding box center [700, 412] width 249 height 14
type input "**********"
click at [824, 399] on button "submit" at bounding box center [837, 412] width 26 height 26
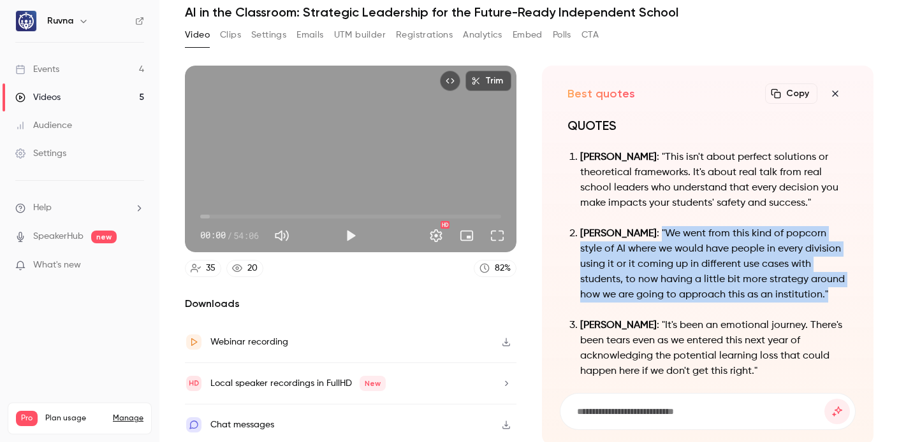
drag, startPoint x: 649, startPoint y: 302, endPoint x: 646, endPoint y: 231, distance: 70.8
click at [639, 229] on p "[PERSON_NAME] : "We went from this kind of popcorn style of AI where we would h…" at bounding box center [714, 264] width 268 height 77
copy p ""We went from this kind of popcorn style of AI where we would have people in ev…"
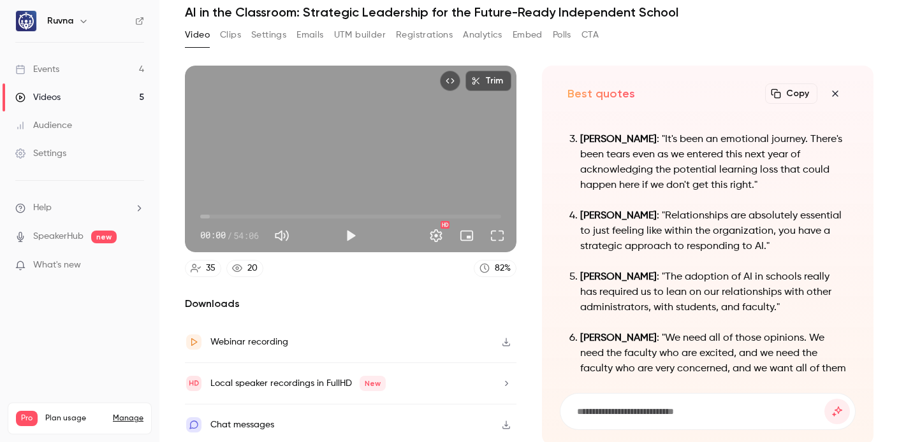
scroll to position [-46, 0]
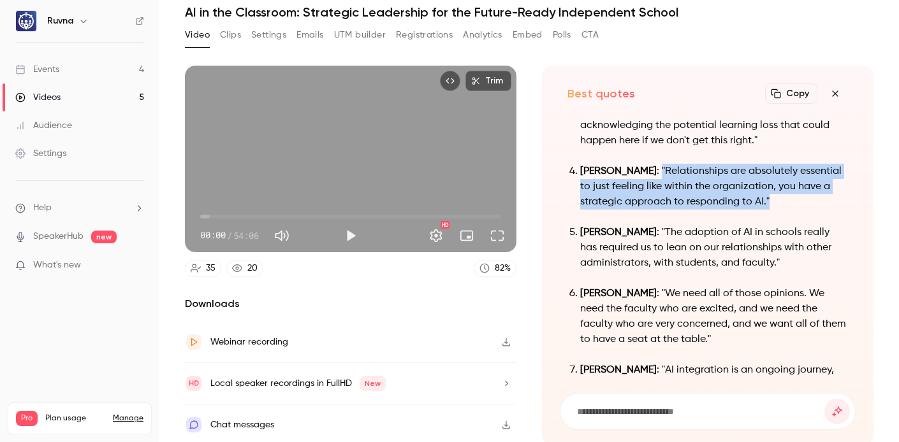
drag, startPoint x: 778, startPoint y: 198, endPoint x: 654, endPoint y: 174, distance: 126.5
click at [638, 164] on p "[PERSON_NAME] : "Relationships are absolutely essential to just feeling like wi…" at bounding box center [714, 187] width 268 height 46
copy p ""Relationships are absolutely essential to just feeling like within the organiz…"
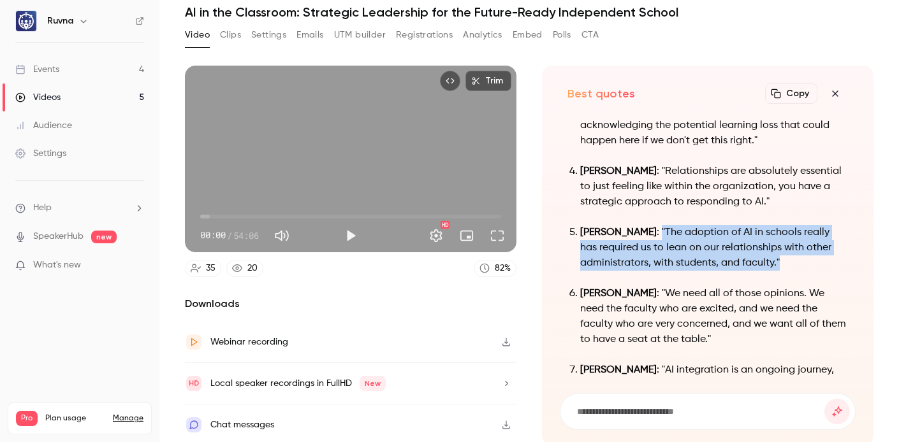
drag, startPoint x: 775, startPoint y: 259, endPoint x: 638, endPoint y: 230, distance: 140.3
click at [638, 230] on p "[PERSON_NAME] : "The adoption of AI in schools really has required us to lean o…" at bounding box center [714, 248] width 268 height 46
copy p ""The adoption of AI in schools really has required us to lean on our relationsh…"
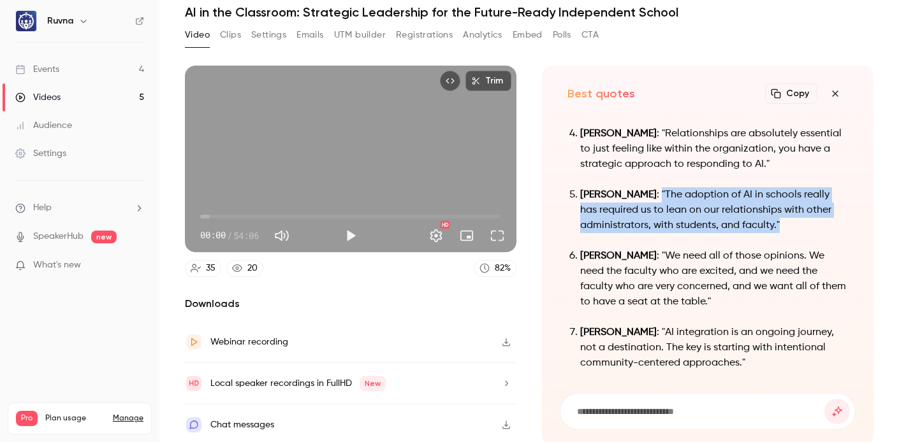
scroll to position [0, 0]
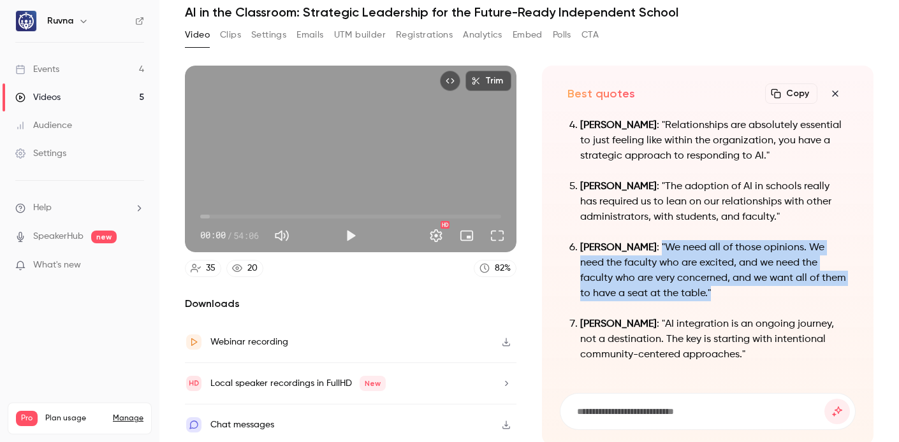
drag, startPoint x: 680, startPoint y: 278, endPoint x: 638, endPoint y: 242, distance: 55.2
click at [638, 242] on p "[PERSON_NAME] : "We need all of those opinions. We need the faculty who are exc…" at bounding box center [714, 270] width 268 height 61
copy p ""We need all of those opinions. We need the faculty who are excited, and we nee…"
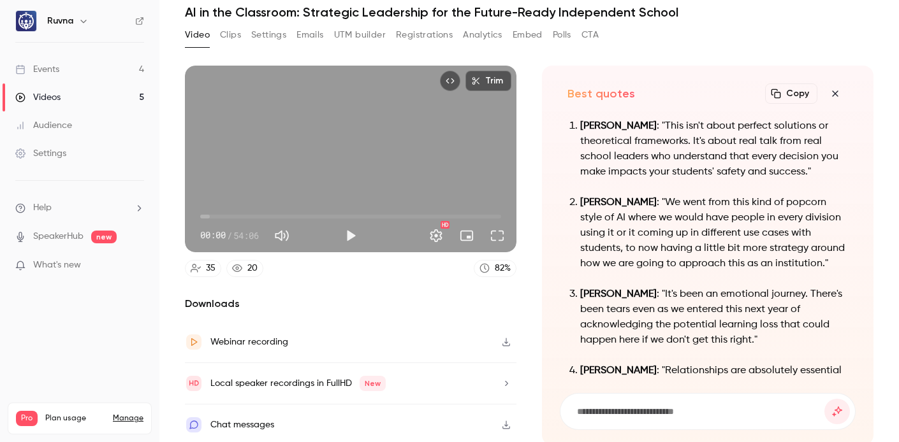
scroll to position [-245, 0]
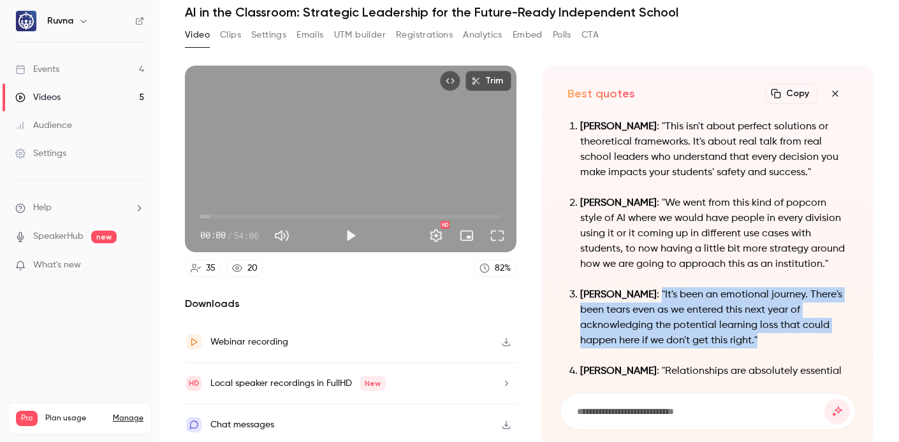
drag, startPoint x: 766, startPoint y: 329, endPoint x: 678, endPoint y: 289, distance: 96.1
click at [678, 289] on p "[PERSON_NAME] : "It's been an emotional journey. There's been tears even as we …" at bounding box center [714, 318] width 268 height 61
copy p ""It's been an emotional journey. There's been tears even as we entered this nex…"
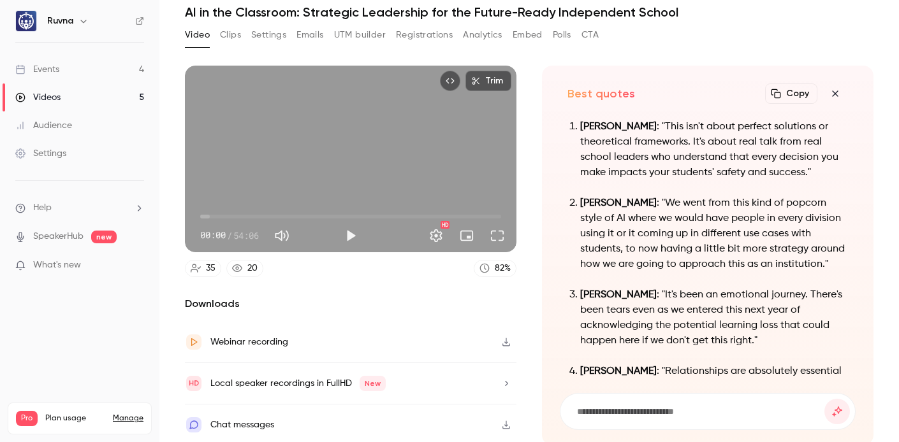
drag, startPoint x: 629, startPoint y: 406, endPoint x: 644, endPoint y: 412, distance: 15.7
click at [629, 407] on input at bounding box center [700, 412] width 249 height 14
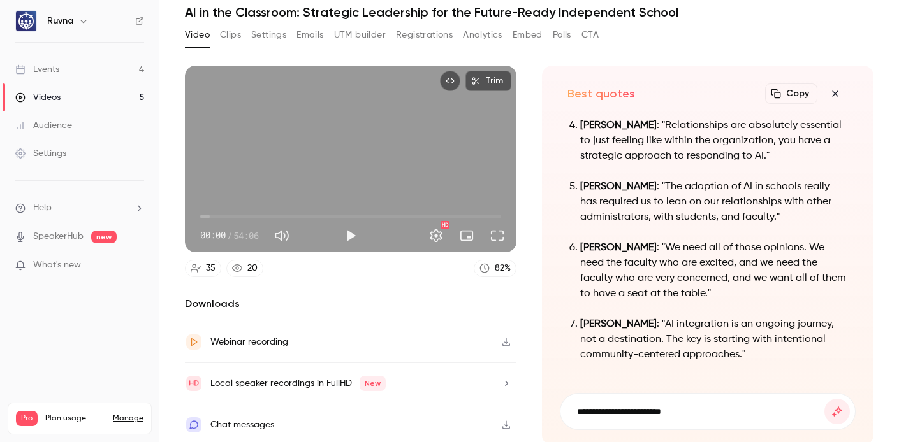
type input "**********"
click at [824, 399] on button "submit" at bounding box center [837, 412] width 26 height 26
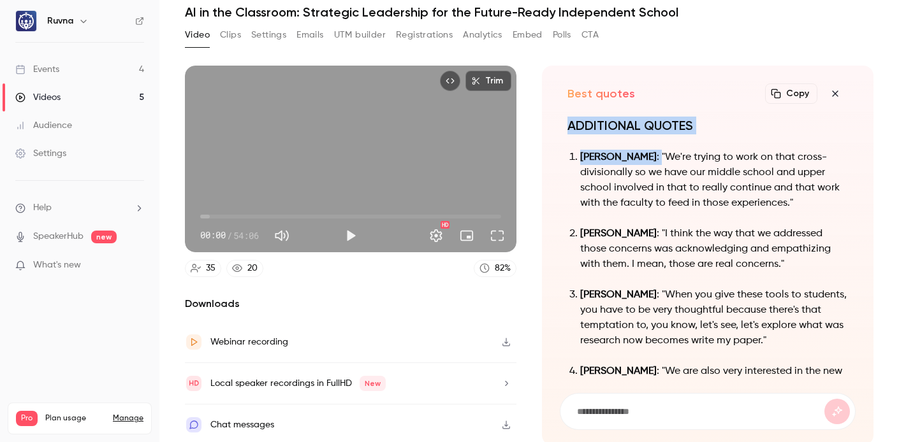
drag, startPoint x: 675, startPoint y: 217, endPoint x: 678, endPoint y: 157, distance: 60.0
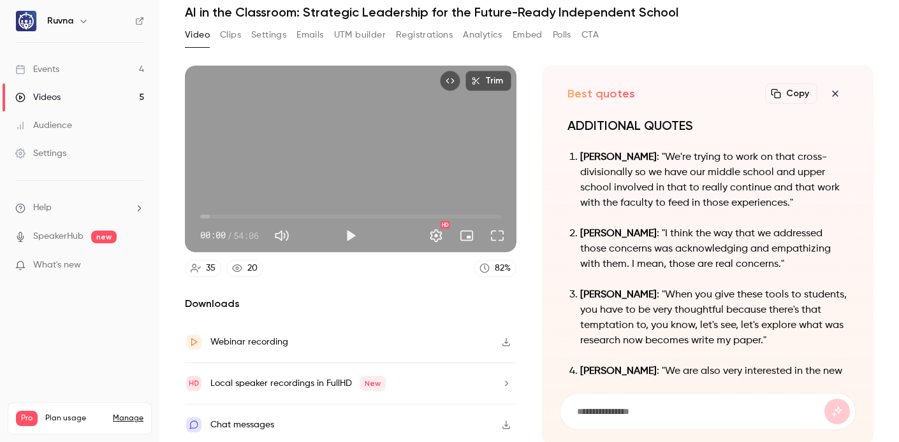
drag, startPoint x: 678, startPoint y: 157, endPoint x: 695, endPoint y: 172, distance: 22.2
click at [699, 175] on p "[PERSON_NAME] : "We're trying to work on that cross-divisionally so we have our…" at bounding box center [714, 180] width 268 height 61
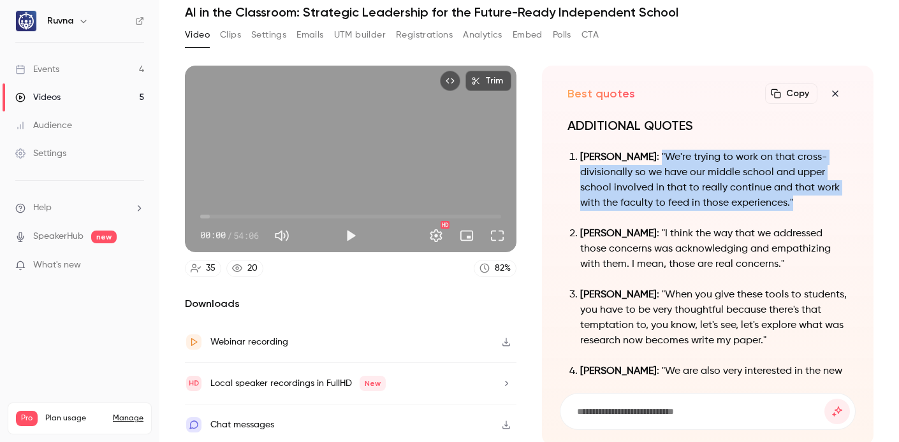
drag, startPoint x: 678, startPoint y: 155, endPoint x: 679, endPoint y: 205, distance: 50.4
click at [670, 211] on p "[PERSON_NAME] : "We're trying to work on that cross-divisionally so we have our…" at bounding box center [714, 180] width 268 height 61
copy p ""We're trying to work on that cross-divisionally so we have our middle school a…"
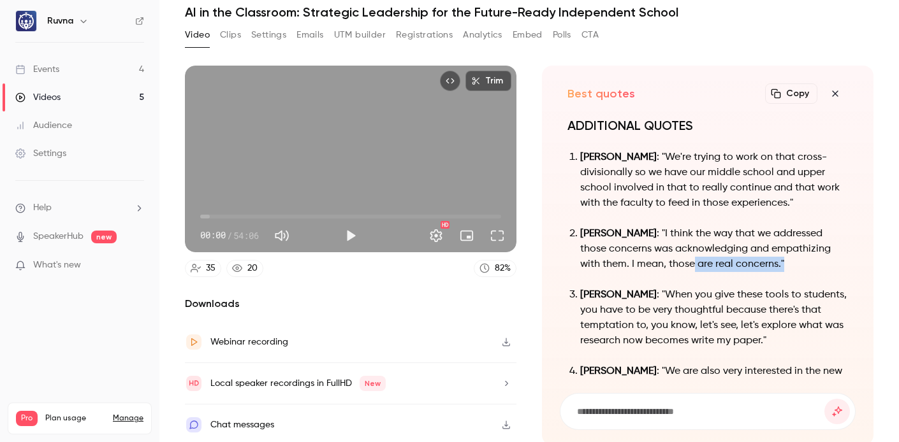
drag, startPoint x: 785, startPoint y: 275, endPoint x: 694, endPoint y: 267, distance: 91.5
click at [693, 268] on p "[PERSON_NAME] : "I think the way that we addressed those concerns was acknowled…" at bounding box center [714, 249] width 268 height 46
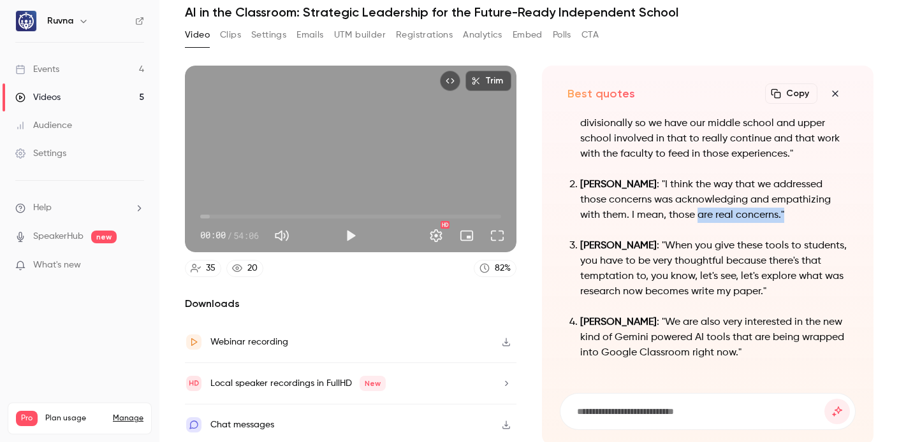
scroll to position [-196, 0]
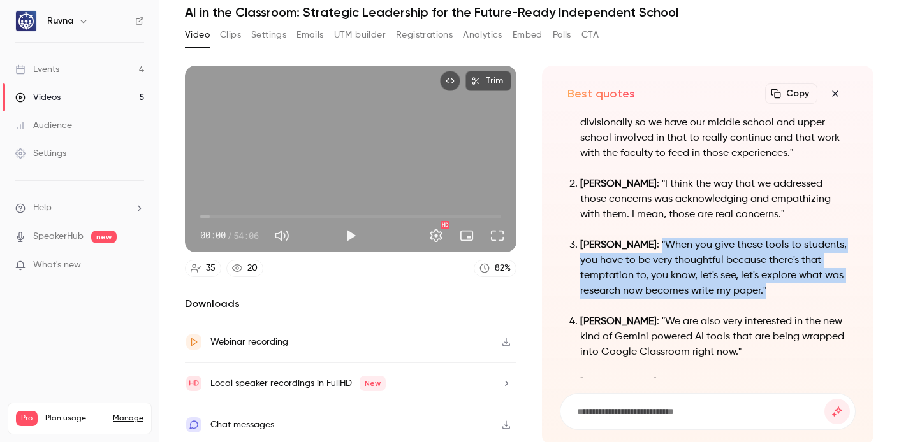
drag, startPoint x: 620, startPoint y: 281, endPoint x: 678, endPoint y: 226, distance: 79.9
click at [678, 238] on p "[PERSON_NAME] : "When you give these tools to students, you have to be very tho…" at bounding box center [714, 268] width 268 height 61
copy p ""When you give these tools to students, you have to be very thoughtful because …"
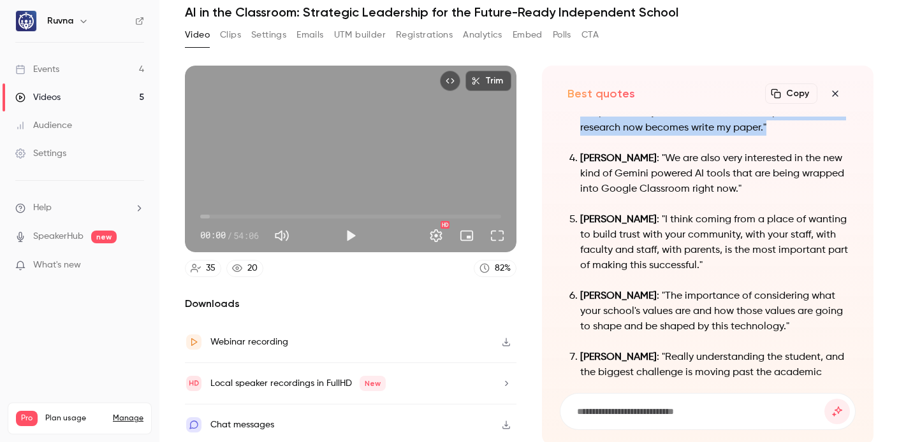
scroll to position [-23, 0]
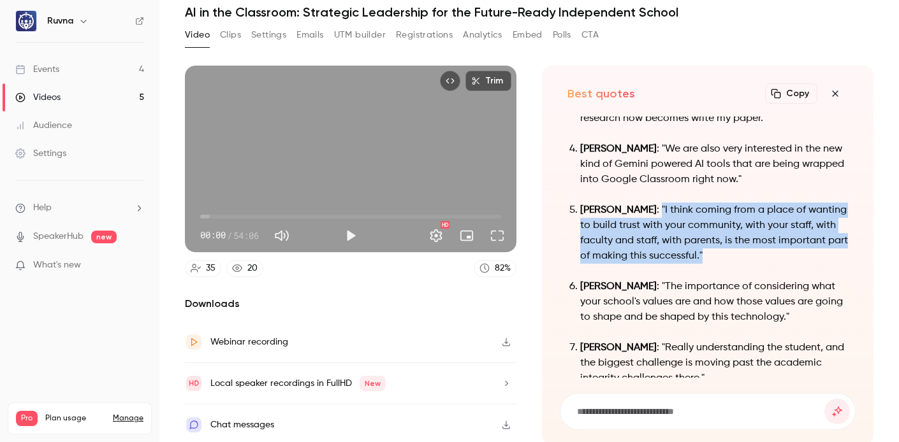
drag, startPoint x: 789, startPoint y: 255, endPoint x: 695, endPoint y: 212, distance: 103.3
click at [679, 207] on p "[PERSON_NAME] : "I think coming from a place of wanting to build trust with you…" at bounding box center [714, 233] width 268 height 61
copy p "I think coming from a place of wanting to build trust with your community, with…"
drag, startPoint x: 678, startPoint y: 203, endPoint x: 770, endPoint y: 248, distance: 102.1
click at [770, 248] on p "[PERSON_NAME] : "I think coming from a place of wanting to build trust with you…" at bounding box center [714, 233] width 268 height 61
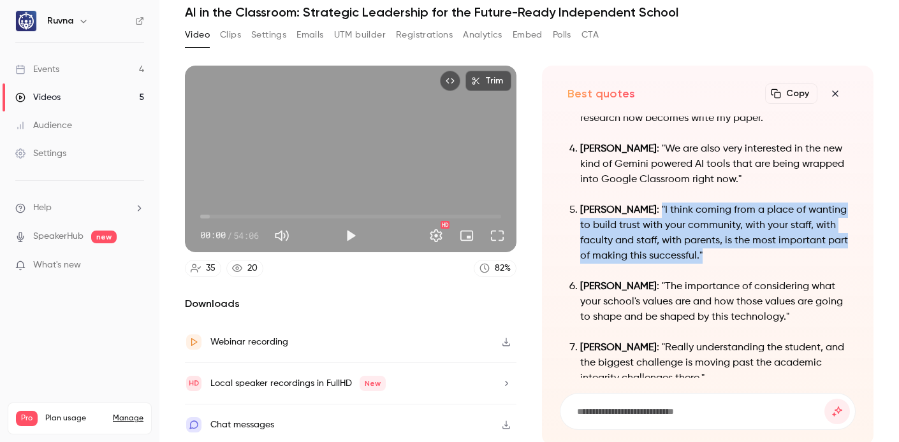
copy p ""I think coming from a place of wanting to build trust with your community, wit…"
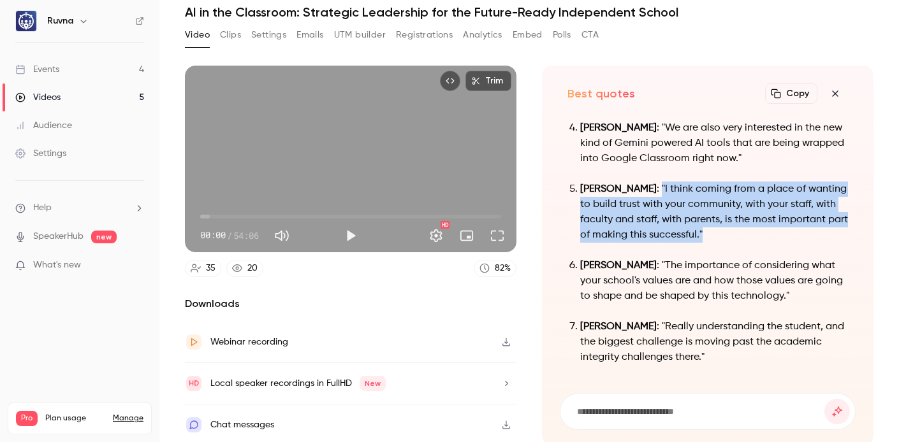
scroll to position [0, 0]
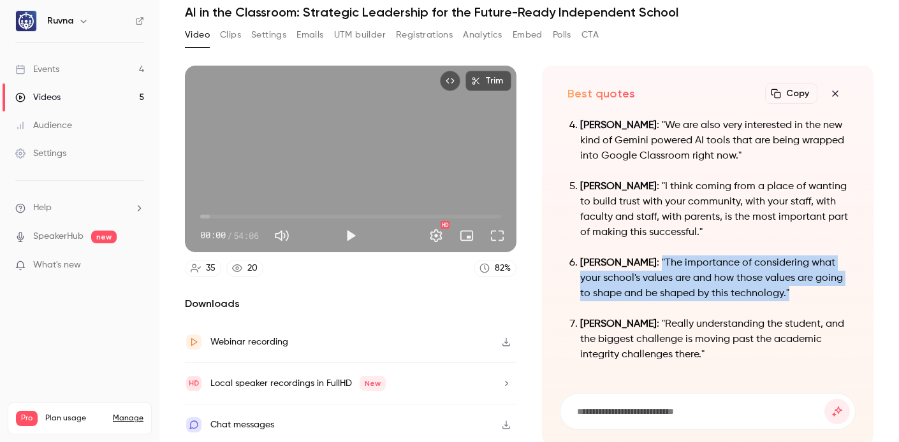
drag, startPoint x: 817, startPoint y: 296, endPoint x: 639, endPoint y: 259, distance: 181.8
click at [639, 259] on p "[PERSON_NAME] : "The importance of considering what your school's values are an…" at bounding box center [714, 279] width 268 height 46
copy p ""The importance of considering what your school's values are and how those valu…"
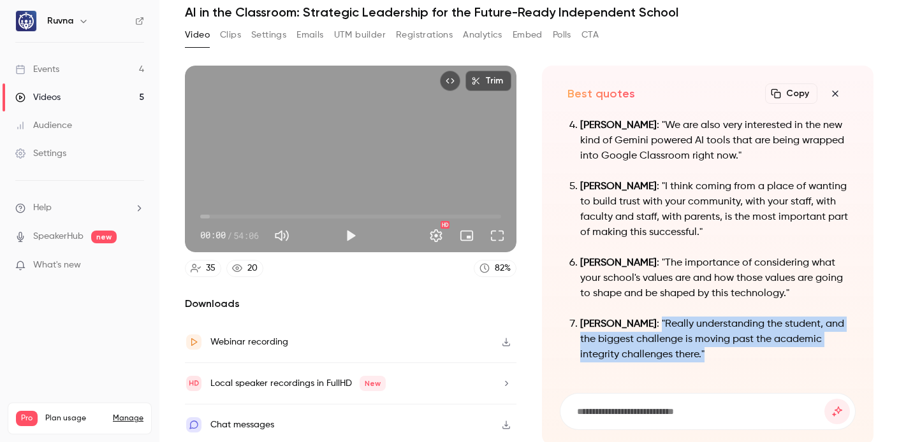
drag, startPoint x: 760, startPoint y: 349, endPoint x: 677, endPoint y: 325, distance: 86.5
click at [677, 325] on p "[PERSON_NAME] : "Really understanding the student, and the biggest challenge is…" at bounding box center [714, 340] width 268 height 46
